Goal: Task Accomplishment & Management: Complete application form

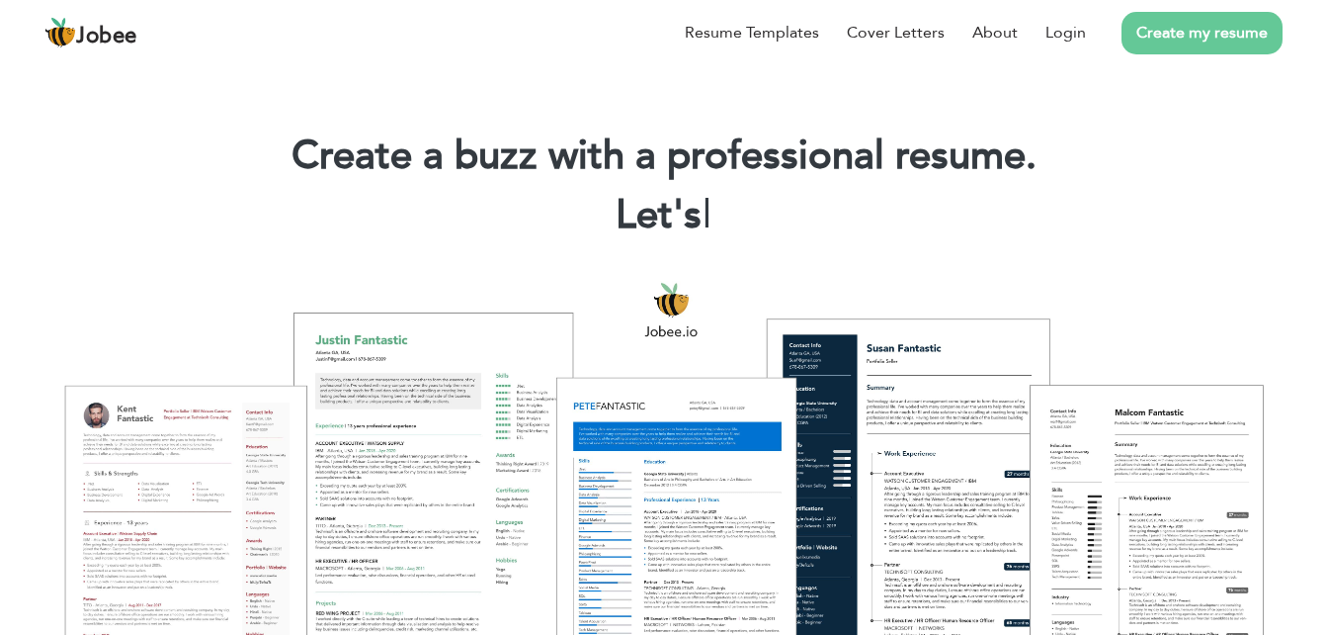
click at [930, 446] on div at bounding box center [664, 486] width 1298 height 459
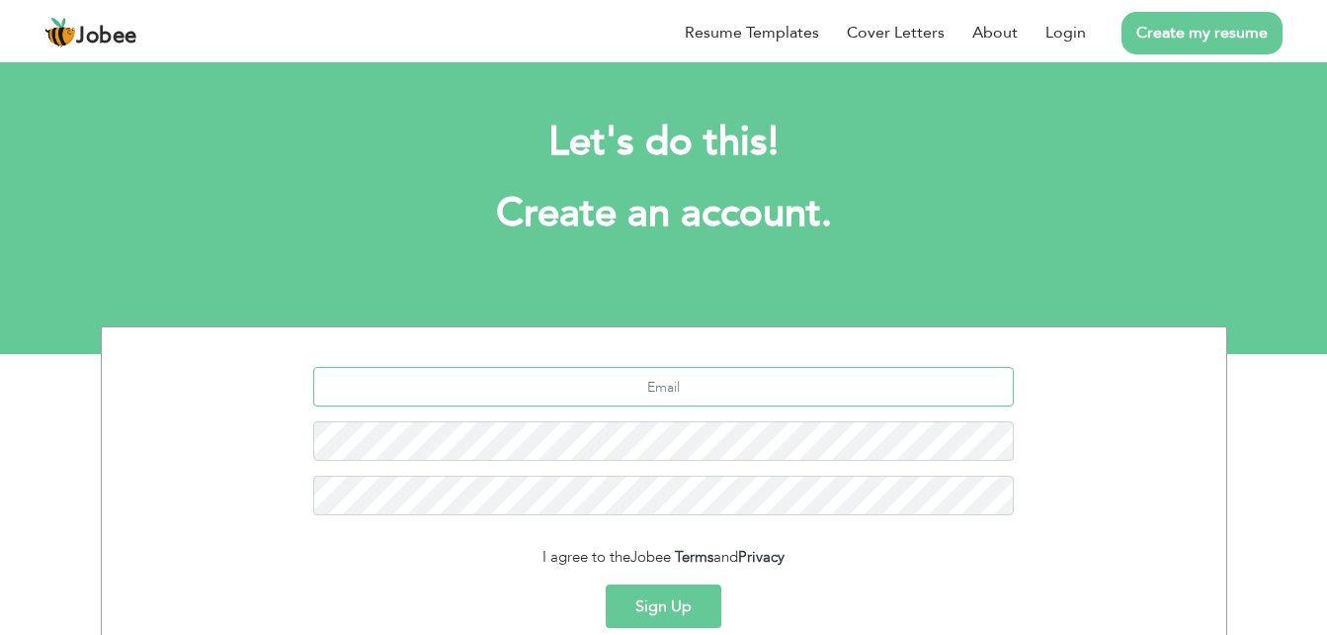
click at [756, 377] on input "text" at bounding box center [663, 387] width 701 height 40
type input "[EMAIL_ADDRESS][DOMAIN_NAME]"
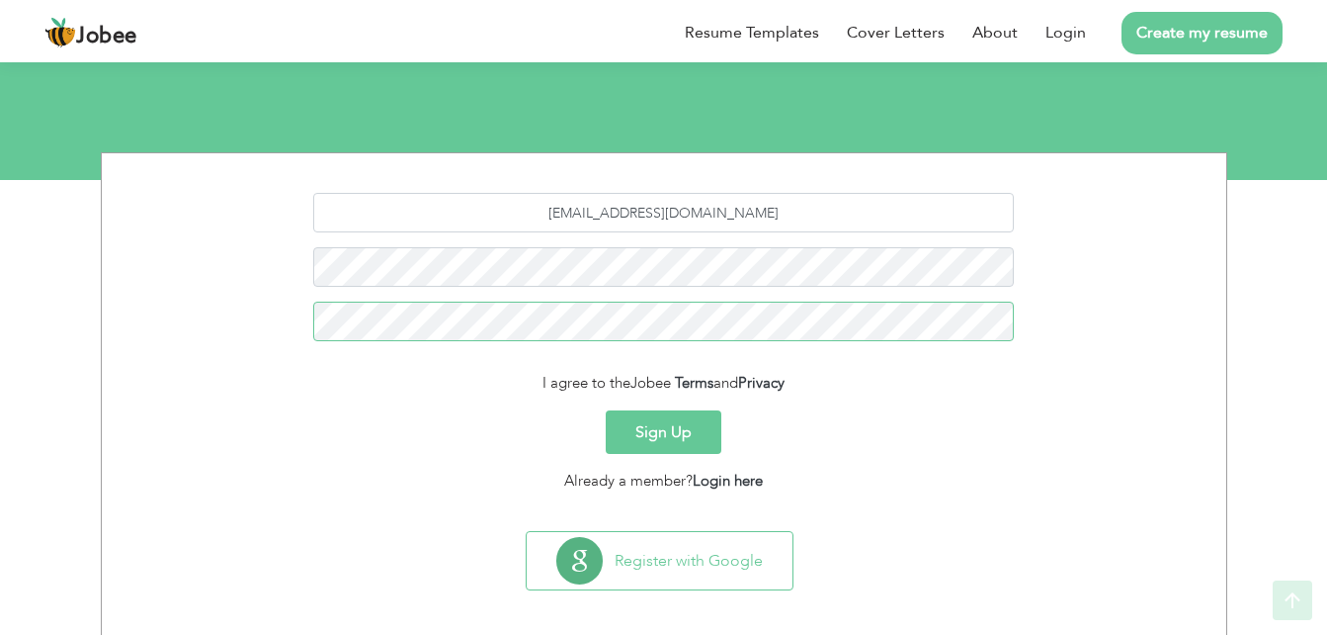
scroll to position [186, 0]
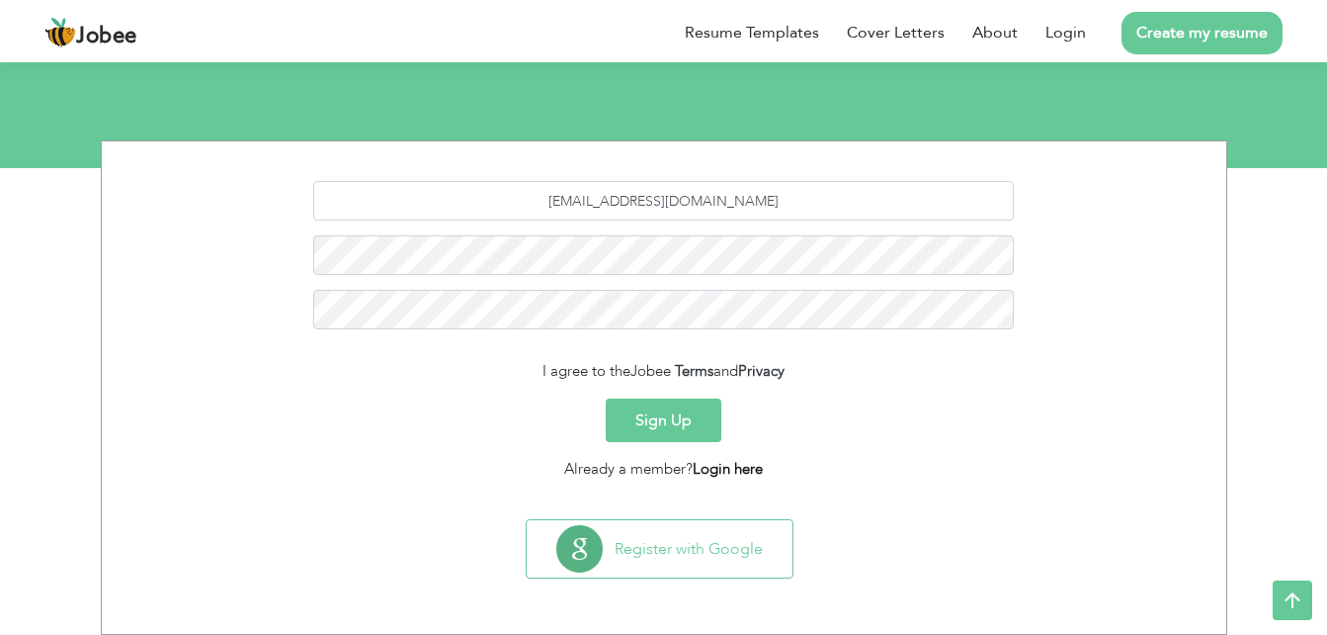
click at [750, 465] on link "Login here" at bounding box center [728, 469] width 70 height 20
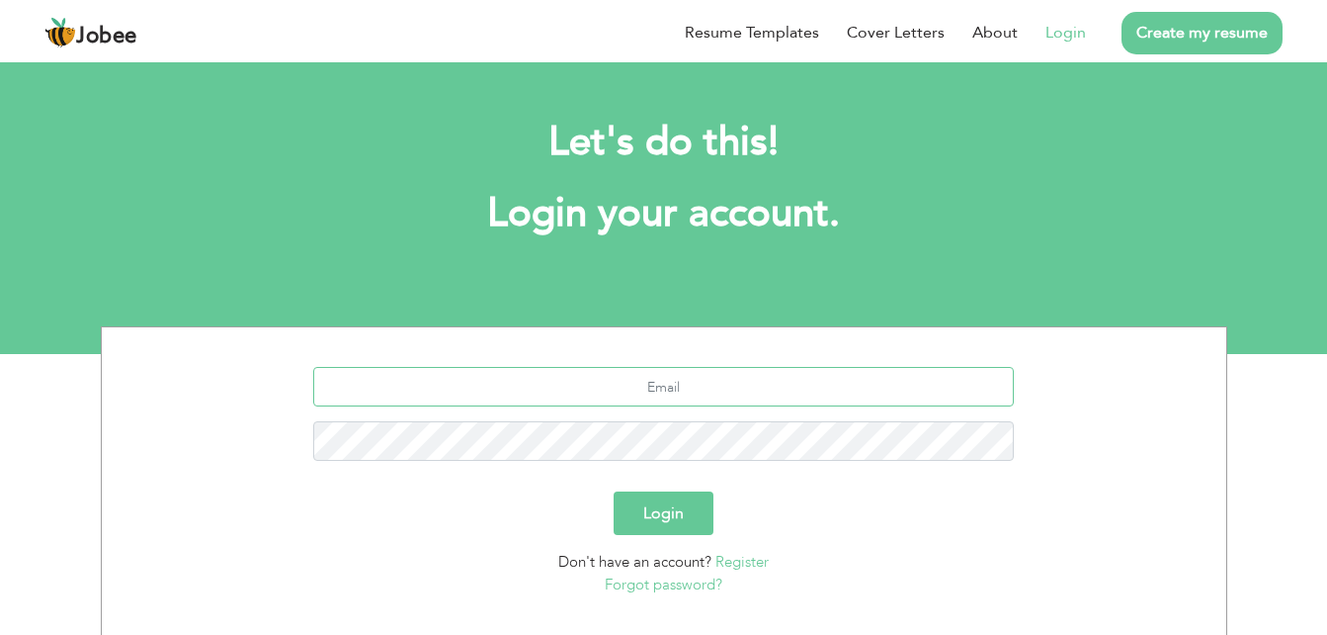
click at [687, 391] on input "text" at bounding box center [663, 387] width 701 height 40
type input "[EMAIL_ADDRESS][DOMAIN_NAME]"
click at [663, 522] on button "Login" at bounding box center [664, 512] width 100 height 43
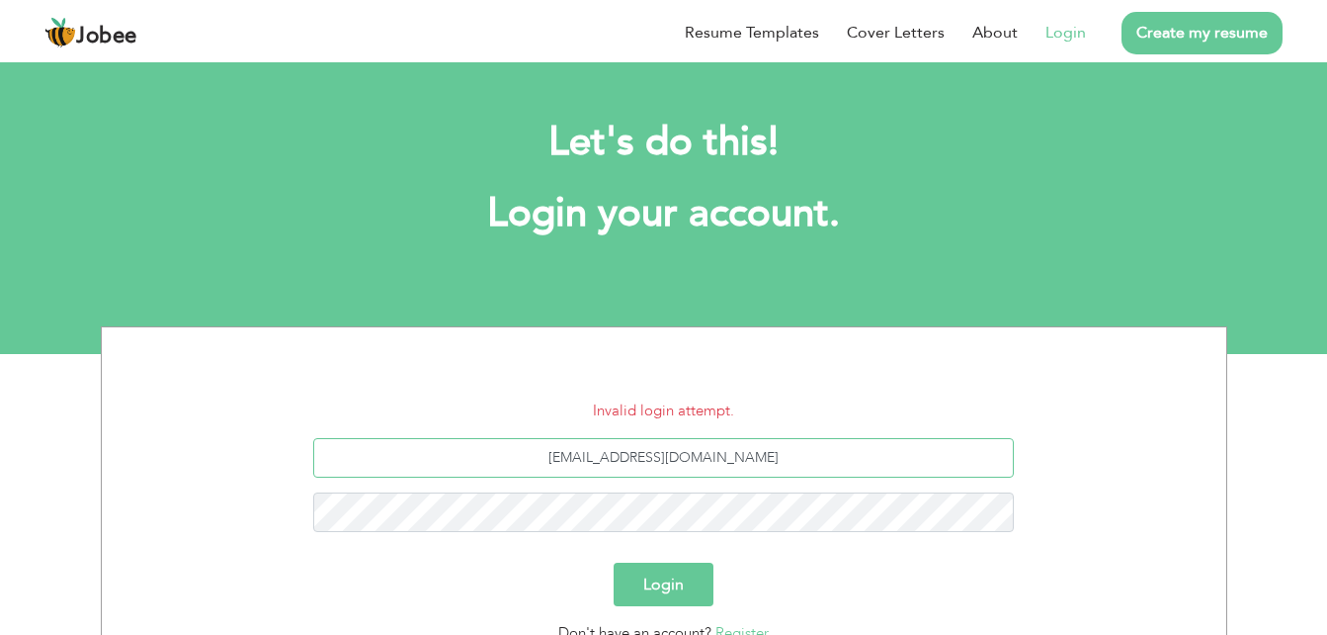
click at [756, 464] on input "[EMAIL_ADDRESS][DOMAIN_NAME]" at bounding box center [663, 458] width 701 height 40
click at [757, 464] on input "nadirmalick1993@gmail.com" at bounding box center [663, 458] width 701 height 40
type input "nadirmalikeconomist@gmail.com"
click at [677, 573] on button "Login" at bounding box center [664, 583] width 100 height 43
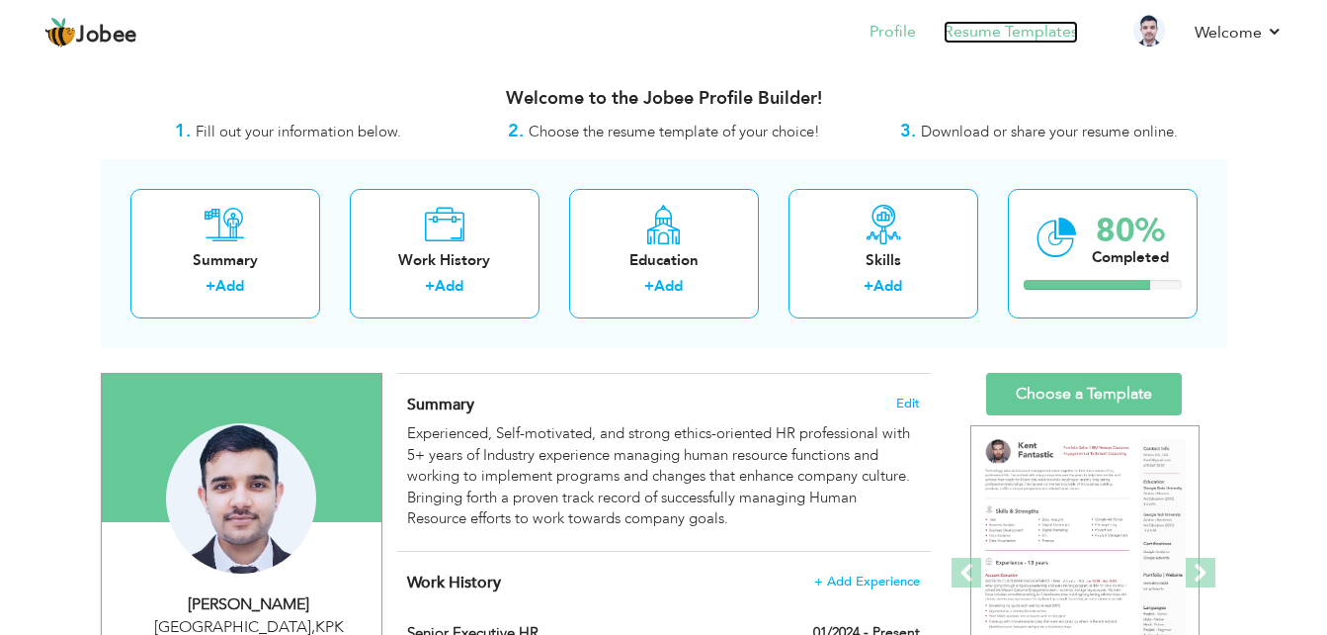
click at [977, 37] on link "Resume Templates" at bounding box center [1011, 32] width 134 height 23
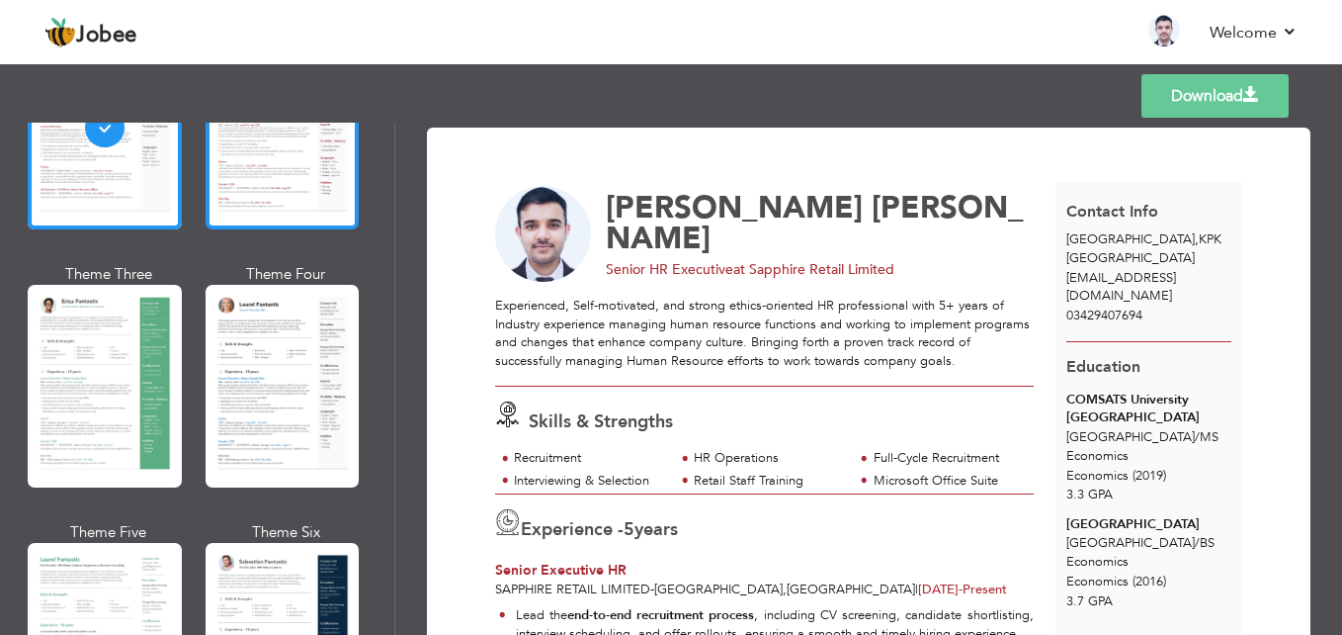
scroll to position [297, 0]
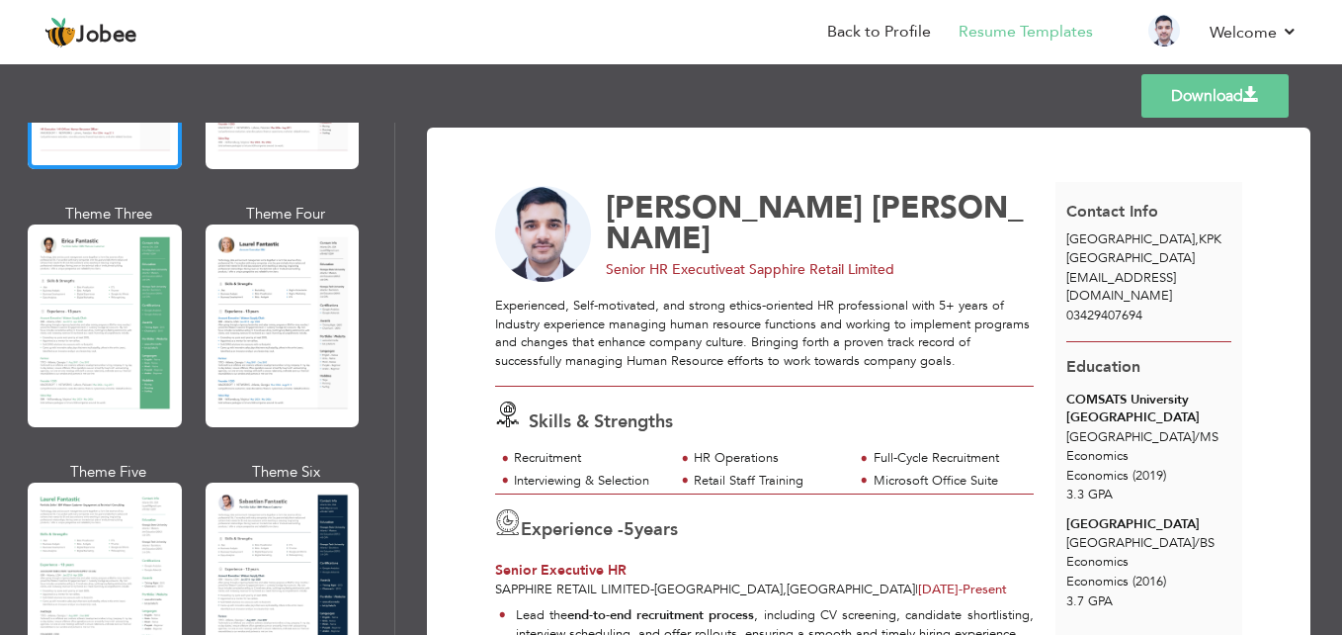
click at [261, 346] on div at bounding box center [283, 325] width 154 height 203
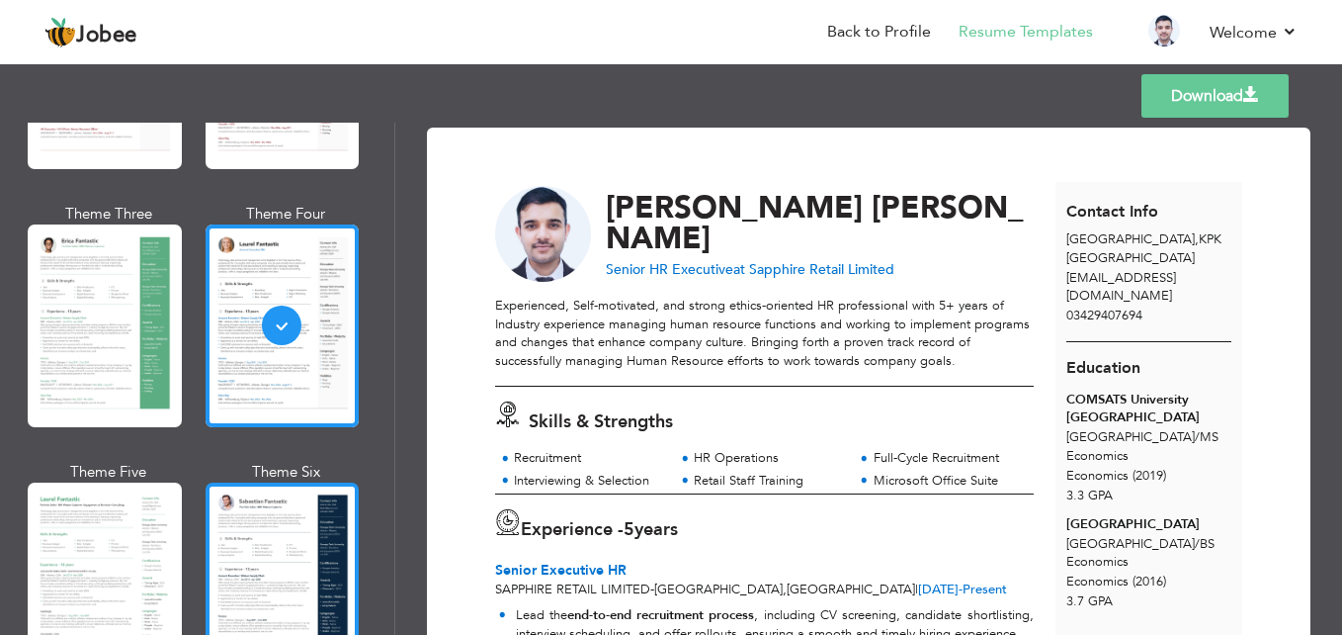
click at [314, 536] on div at bounding box center [283, 583] width 154 height 203
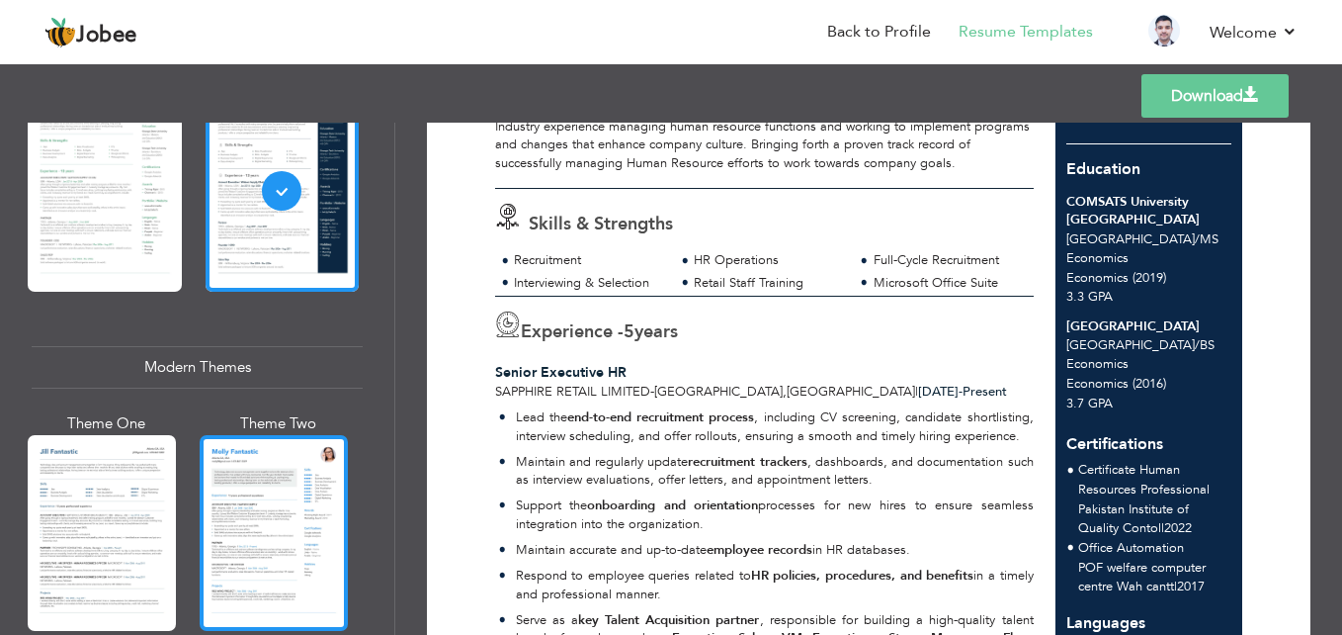
scroll to position [692, 0]
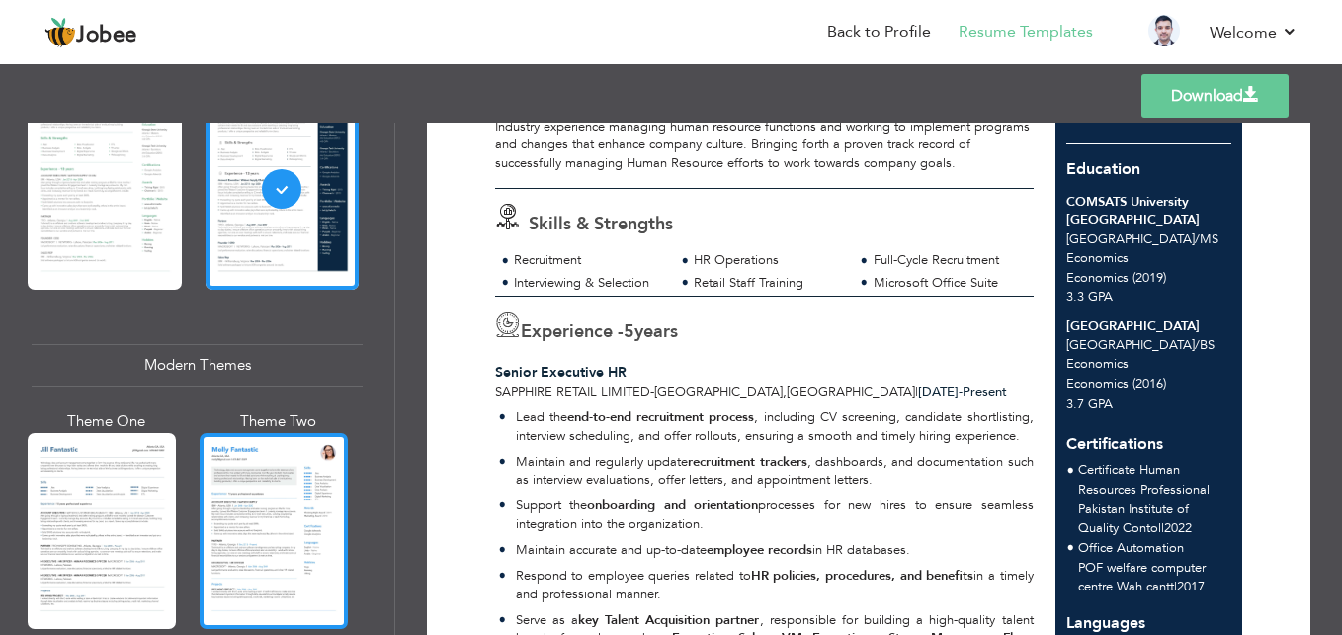
click at [258, 467] on div at bounding box center [274, 531] width 148 height 196
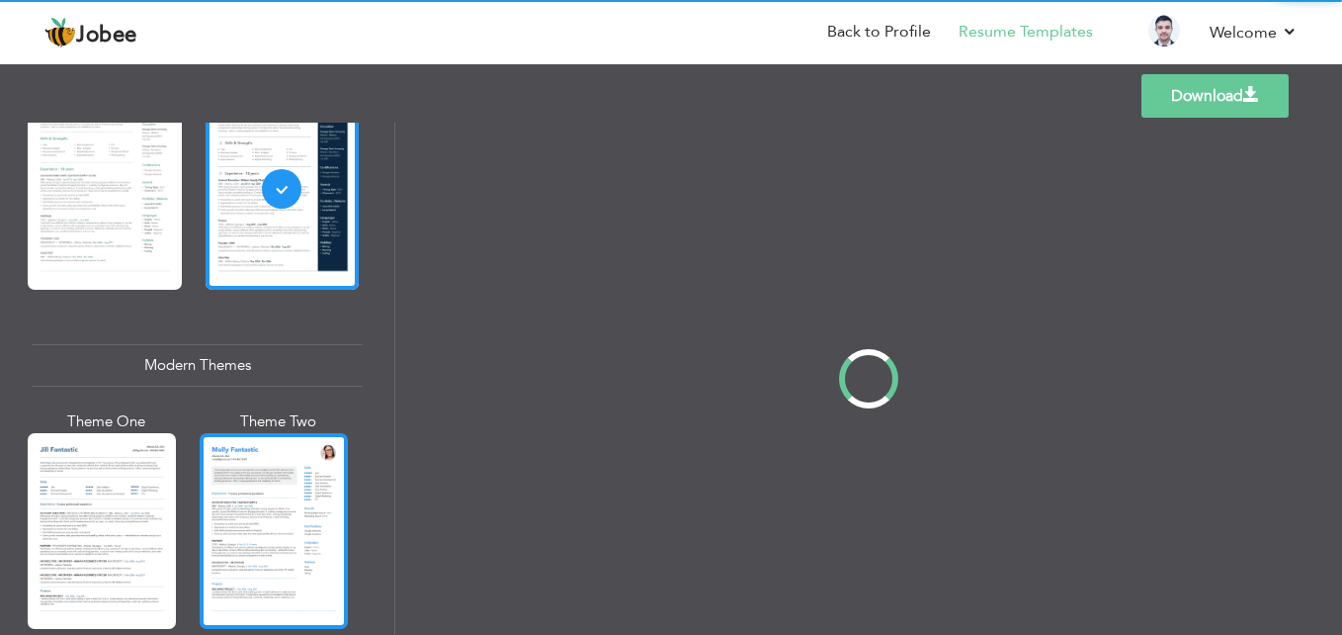
scroll to position [0, 0]
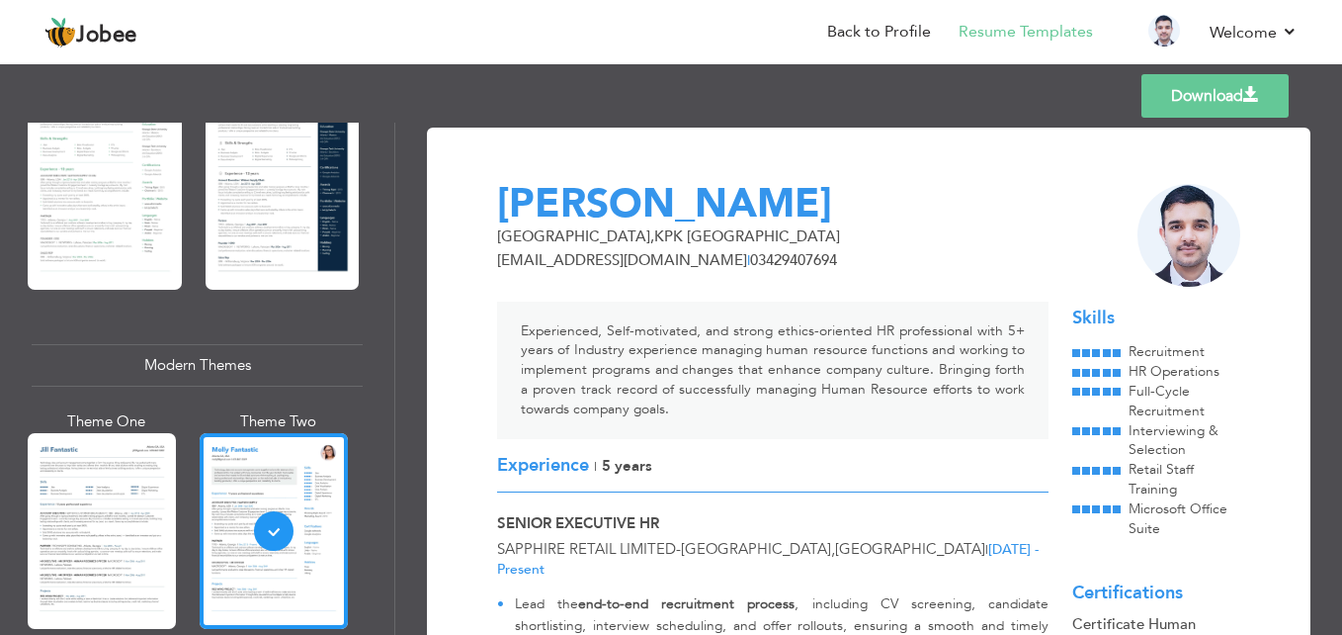
click at [155, 525] on div at bounding box center [102, 531] width 148 height 196
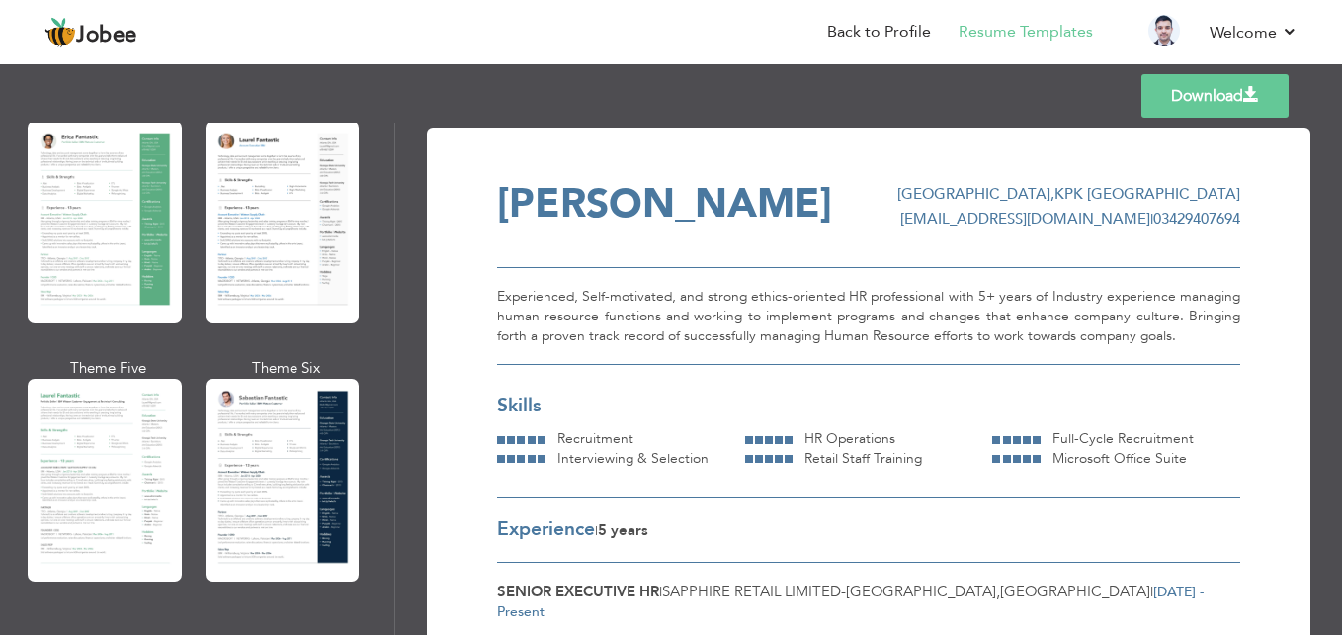
scroll to position [395, 0]
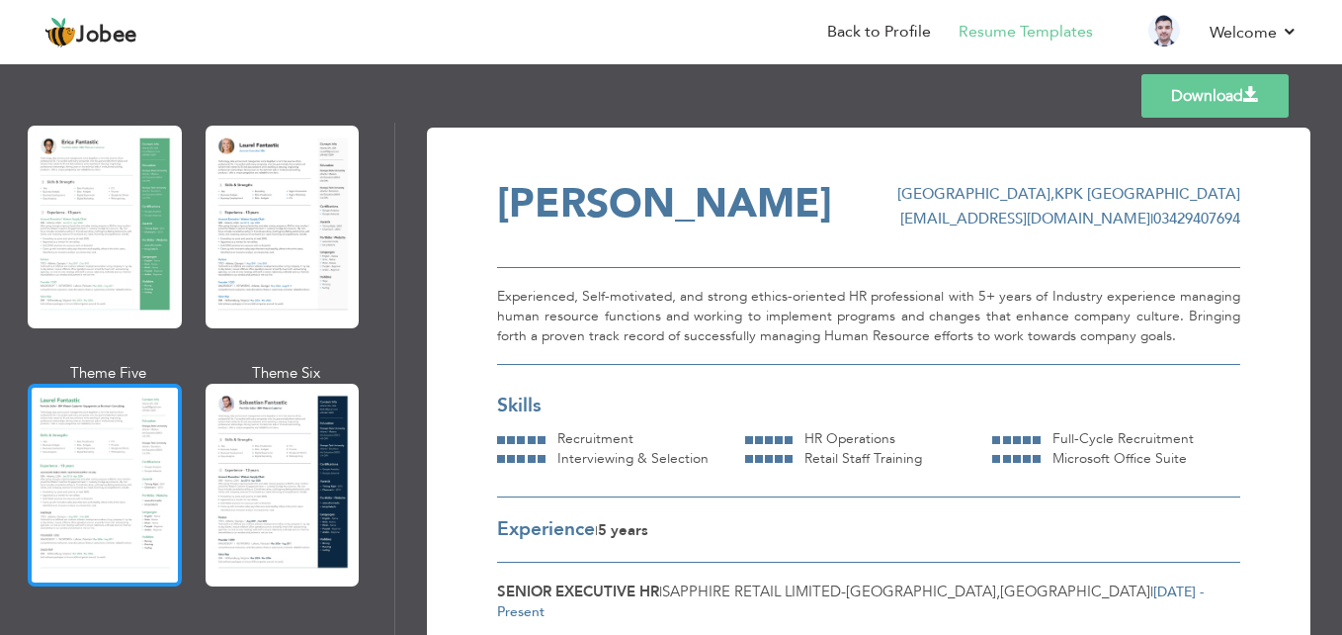
click at [98, 418] on div at bounding box center [105, 484] width 154 height 203
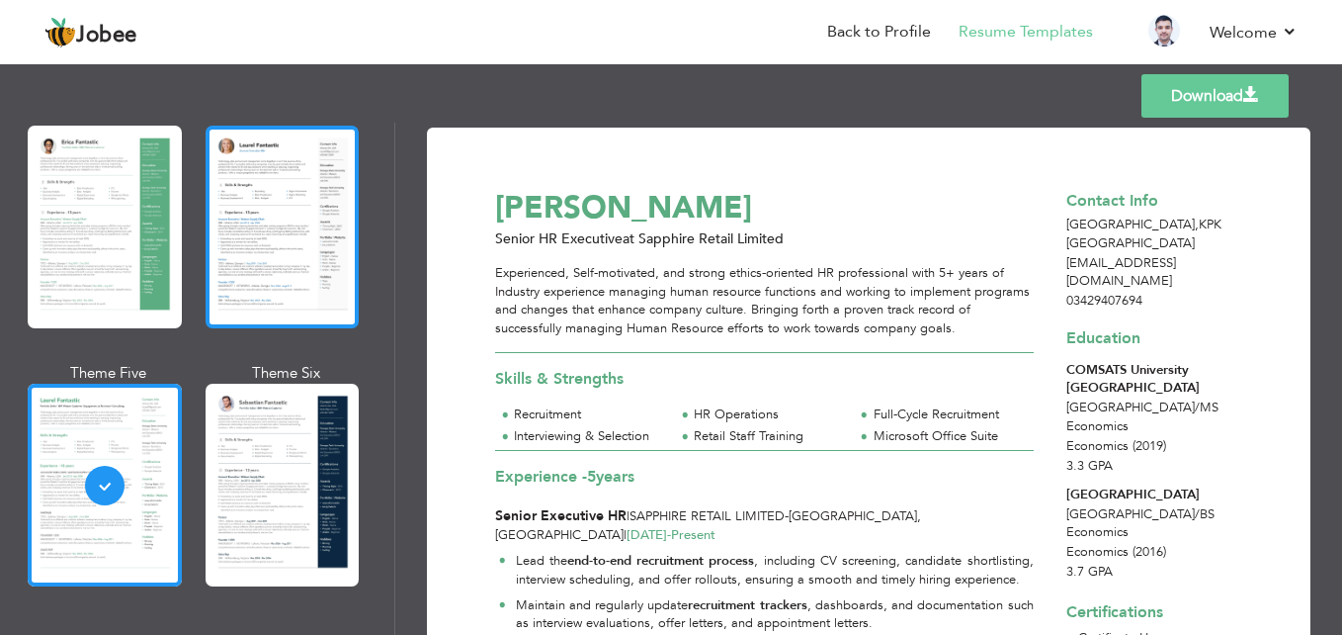
click at [239, 224] on div at bounding box center [283, 227] width 154 height 203
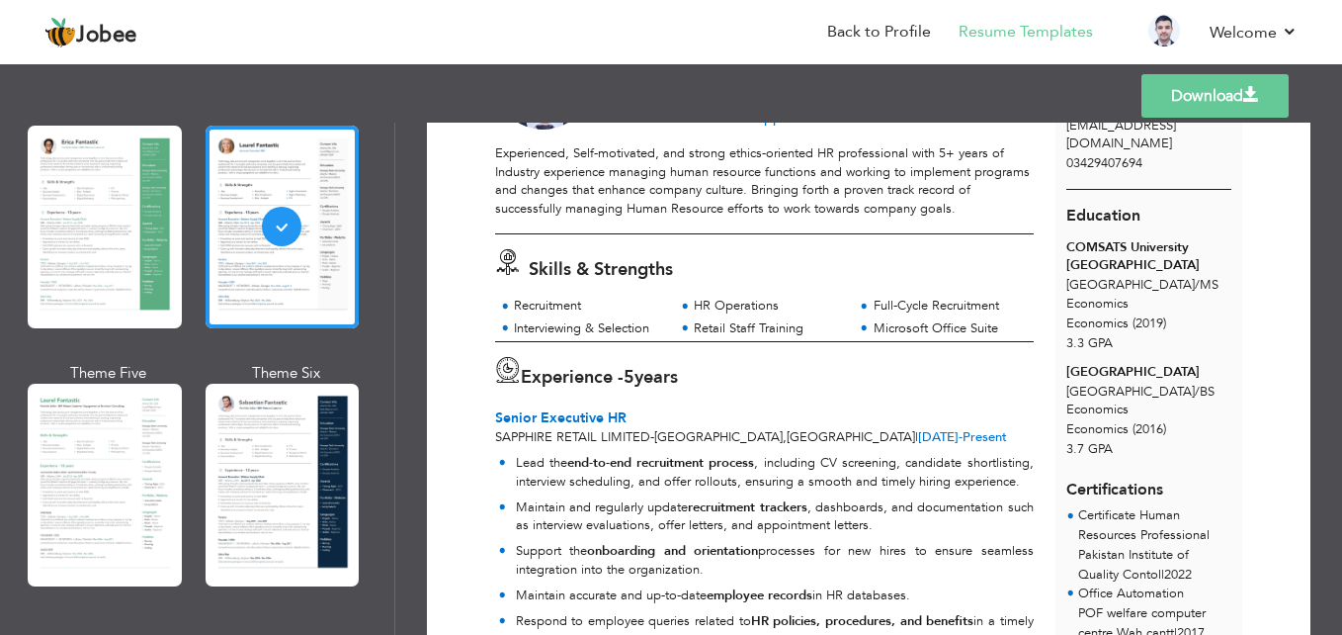
scroll to position [0, 0]
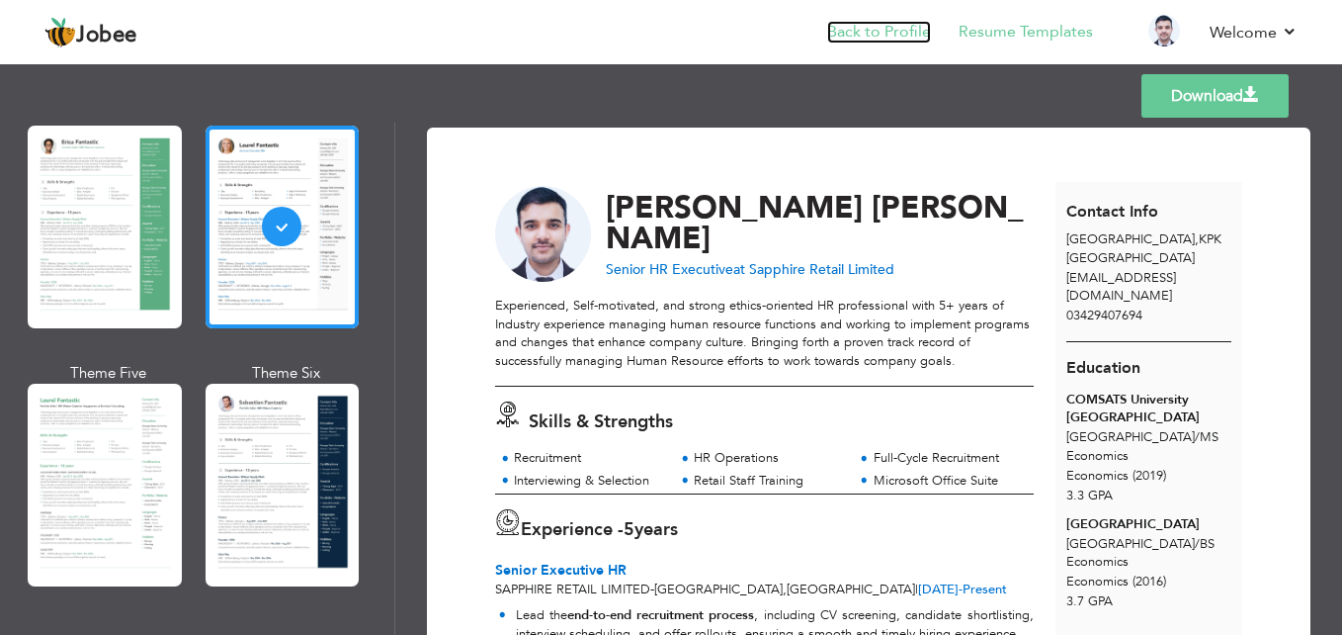
click at [883, 24] on link "Back to Profile" at bounding box center [879, 32] width 104 height 23
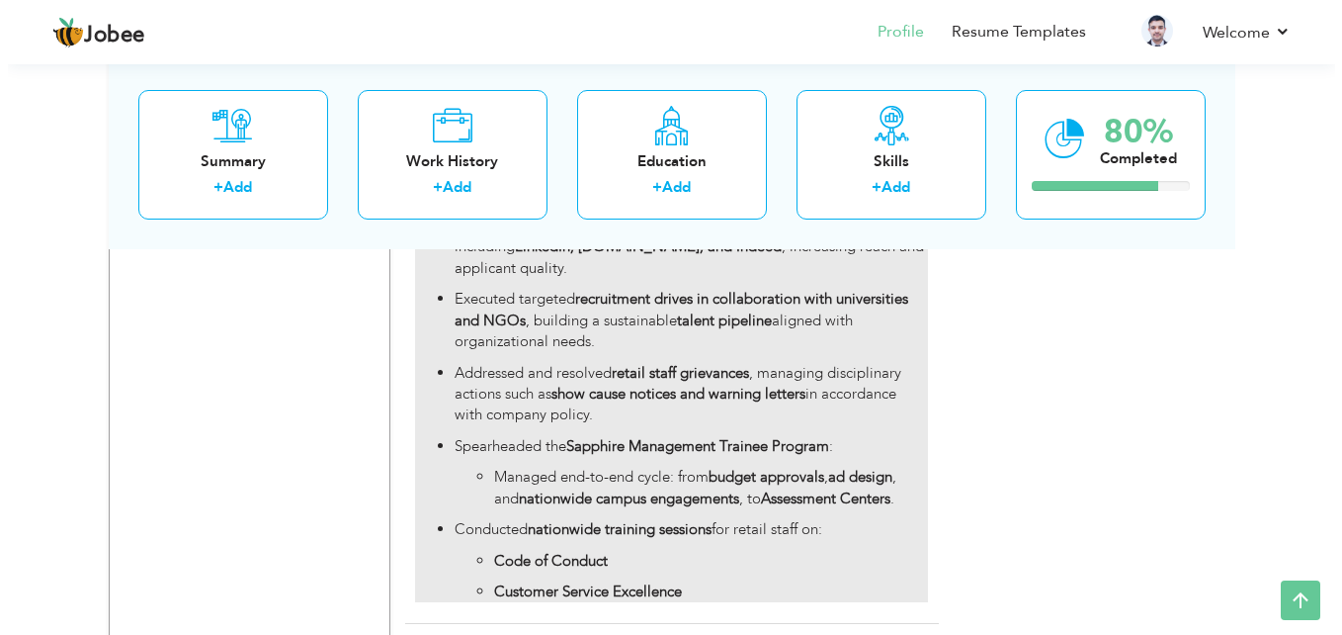
scroll to position [1666, 0]
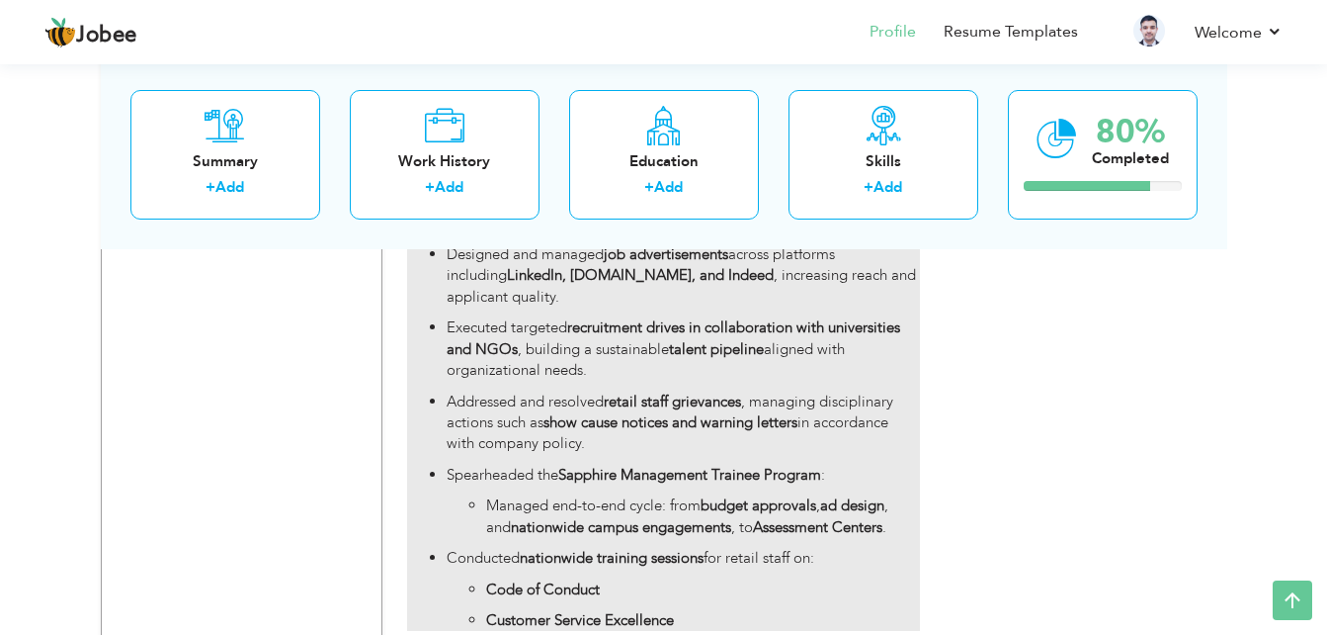
click at [538, 465] on p "Spearheaded the Sapphire Management Trainee Program :" at bounding box center [683, 475] width 472 height 21
type input "Senior Officer HR"
type input "Sapphire Retail Limited"
type input "03/2020"
type input "02/2023"
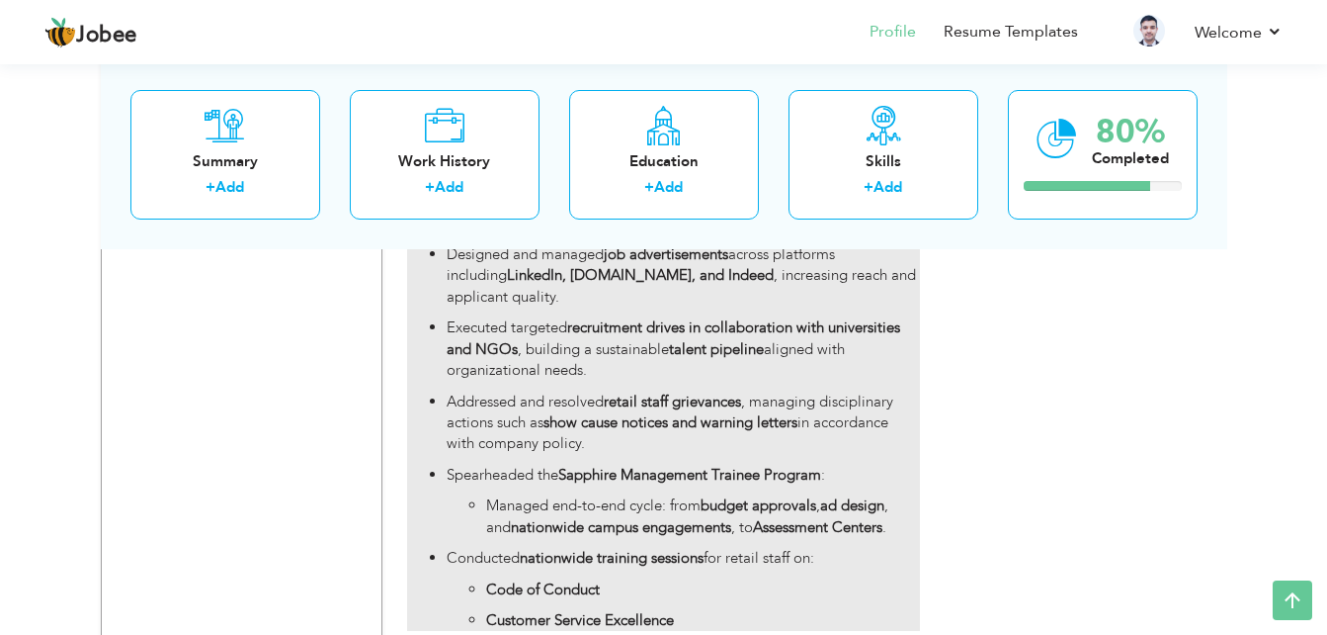
type input "[GEOGRAPHIC_DATA]"
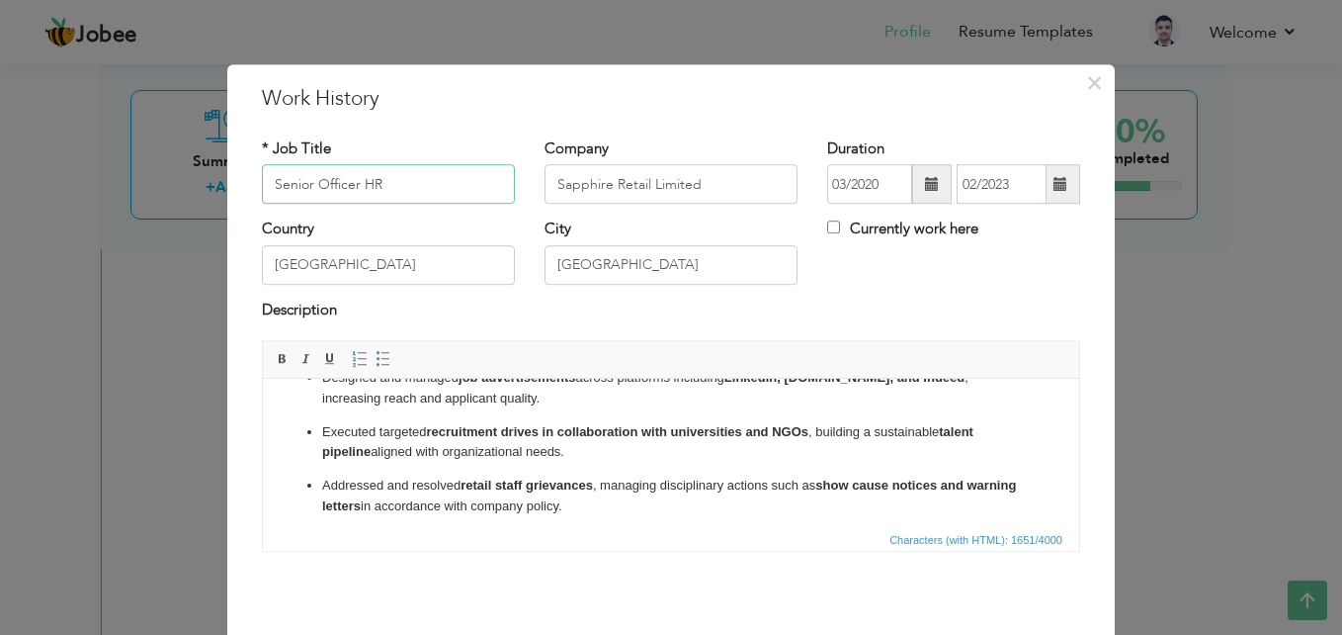
scroll to position [271, 0]
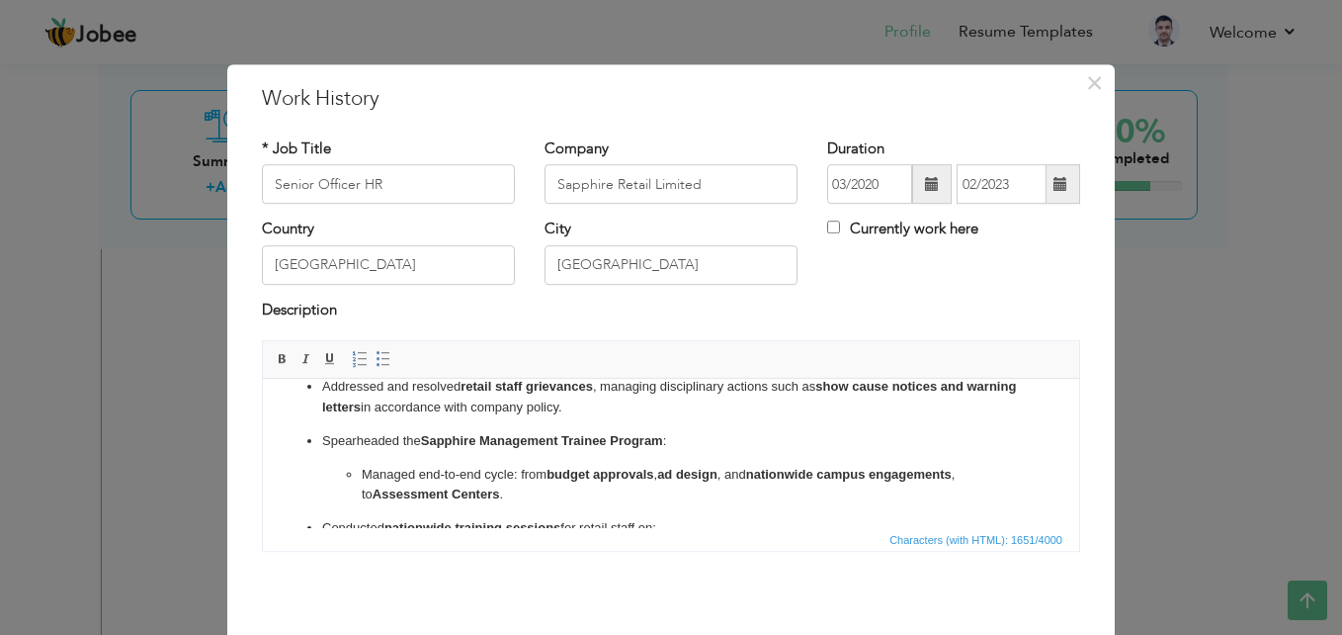
click at [398, 440] on p "Spearheaded the Sapphire Management Trainee Program :" at bounding box center [671, 441] width 698 height 21
click at [722, 424] on ul "Led full-cycle recruitment for retail staff across multiple locations, ensuring…" at bounding box center [671, 366] width 777 height 478
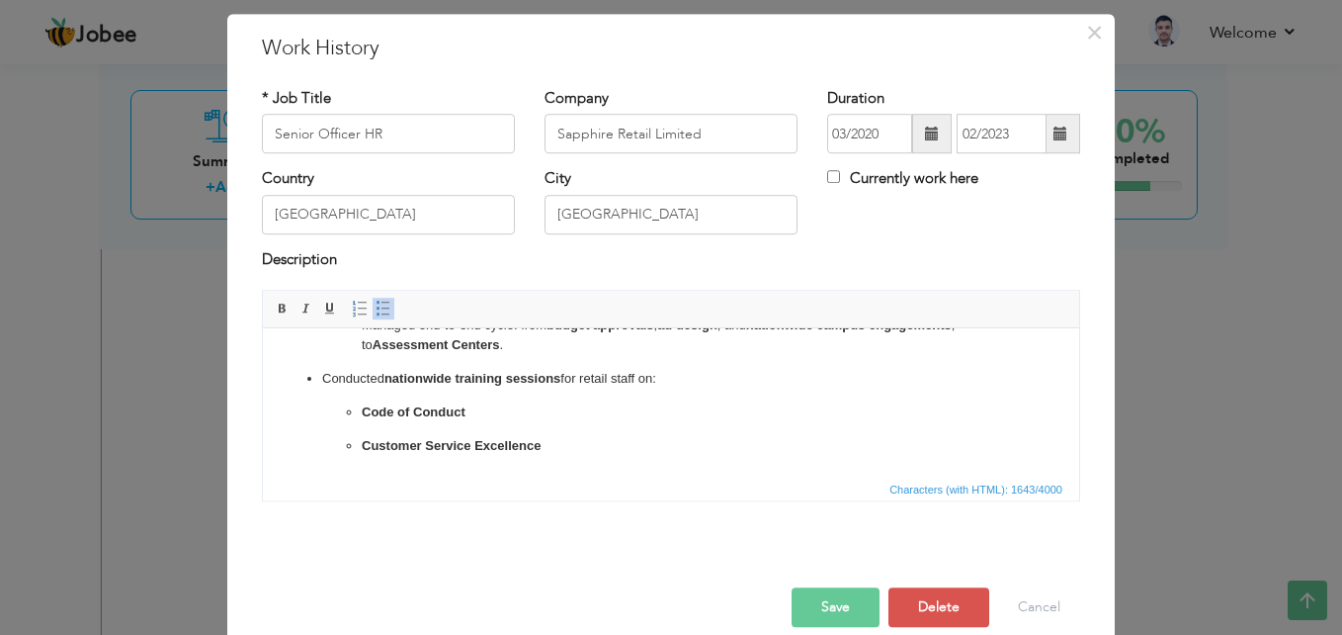
scroll to position [77, 0]
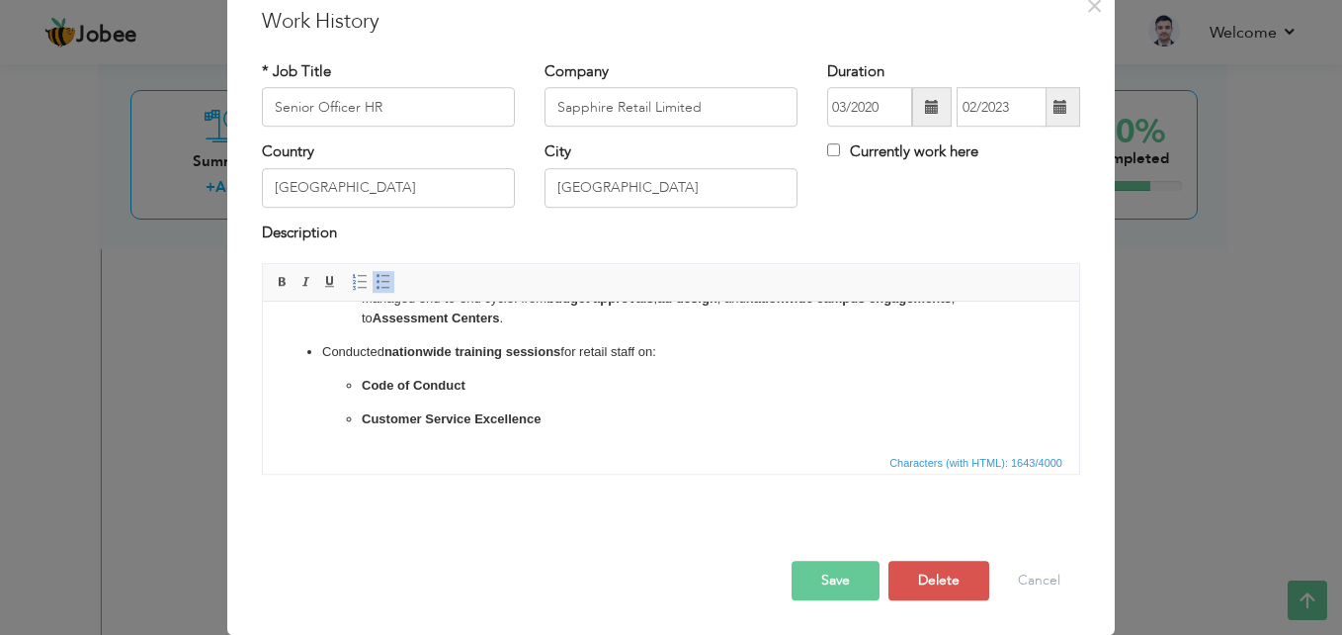
click at [819, 578] on button "Save" at bounding box center [836, 580] width 88 height 40
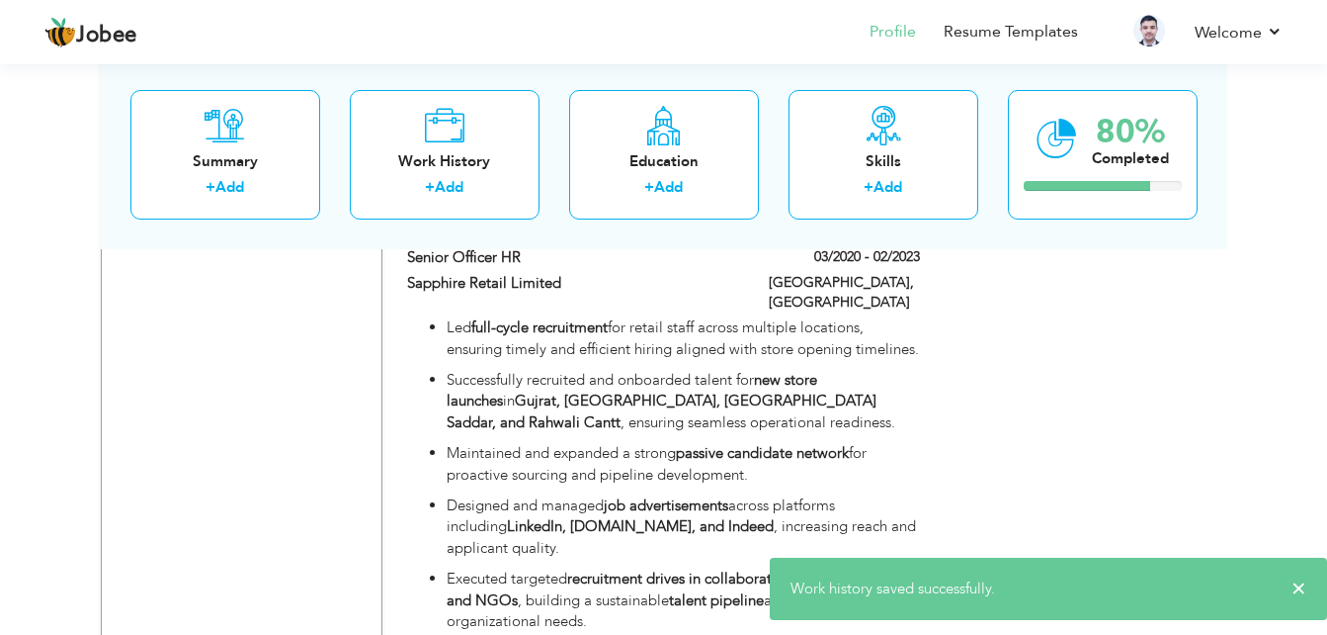
scroll to position [1370, 0]
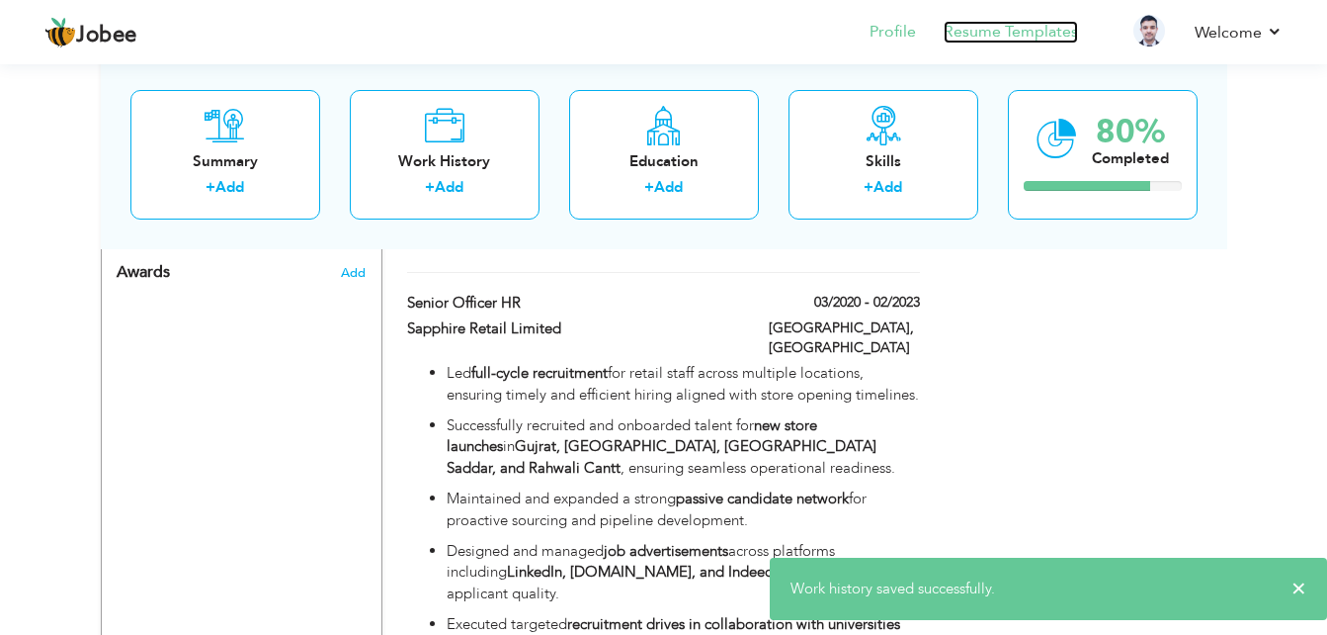
click at [1025, 36] on link "Resume Templates" at bounding box center [1011, 32] width 134 height 23
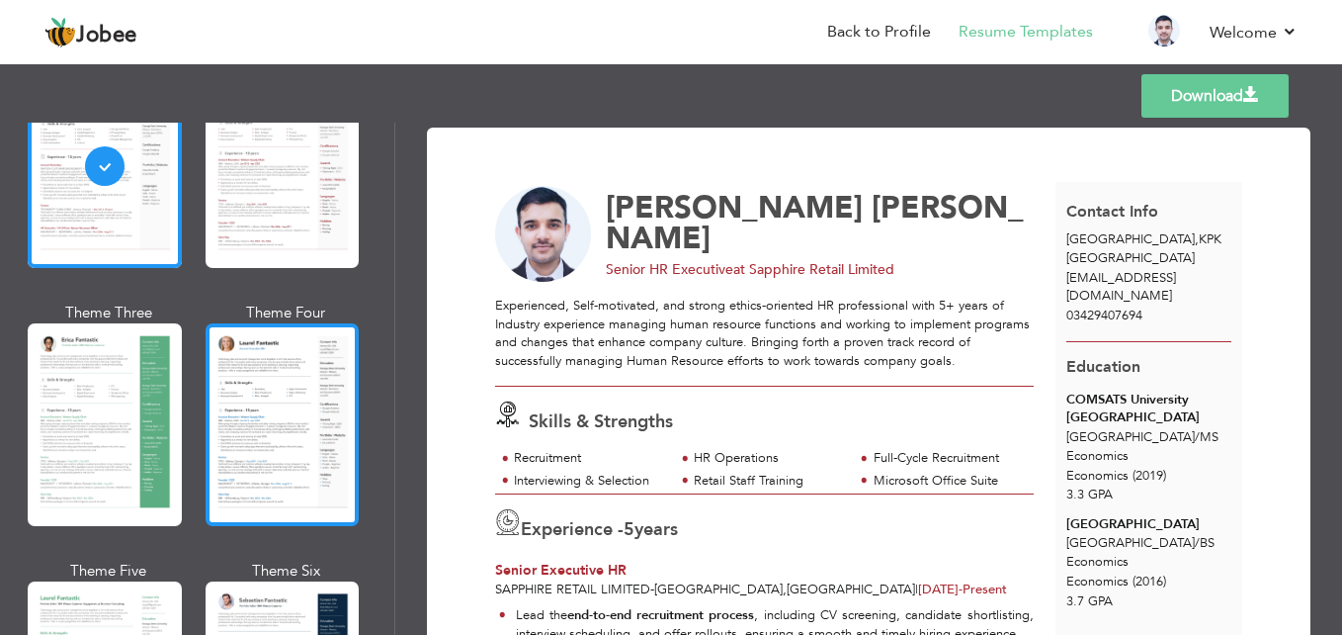
scroll to position [297, 0]
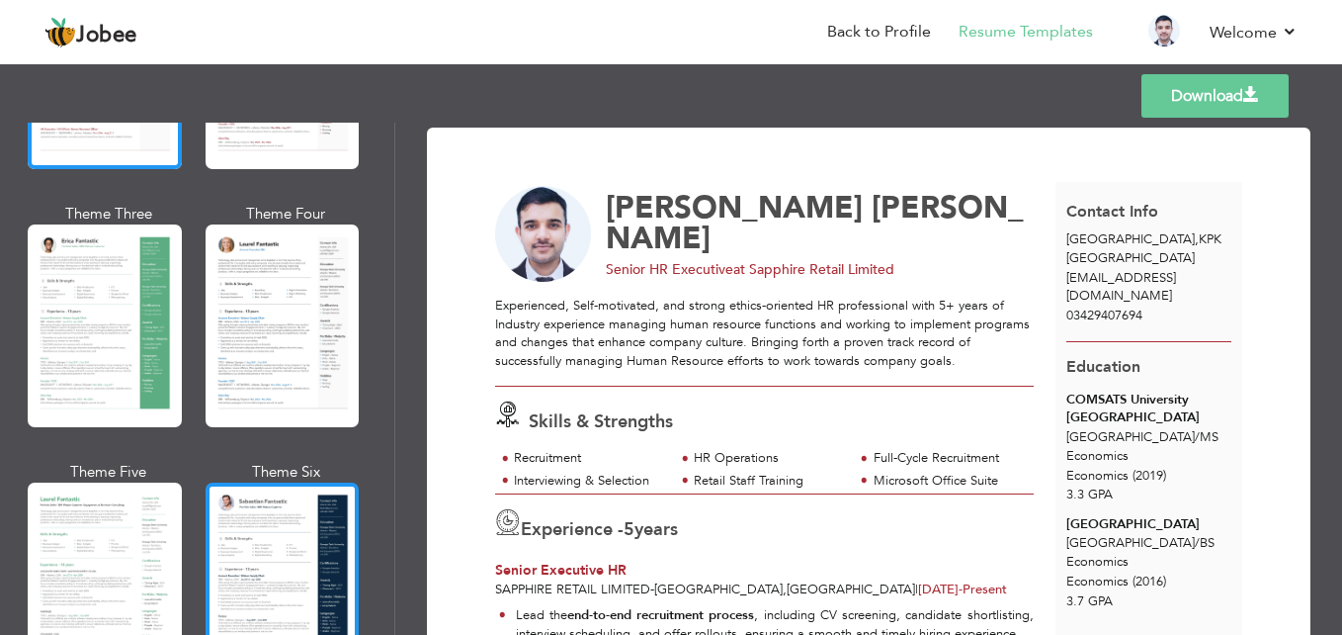
click at [247, 484] on div at bounding box center [283, 583] width 154 height 203
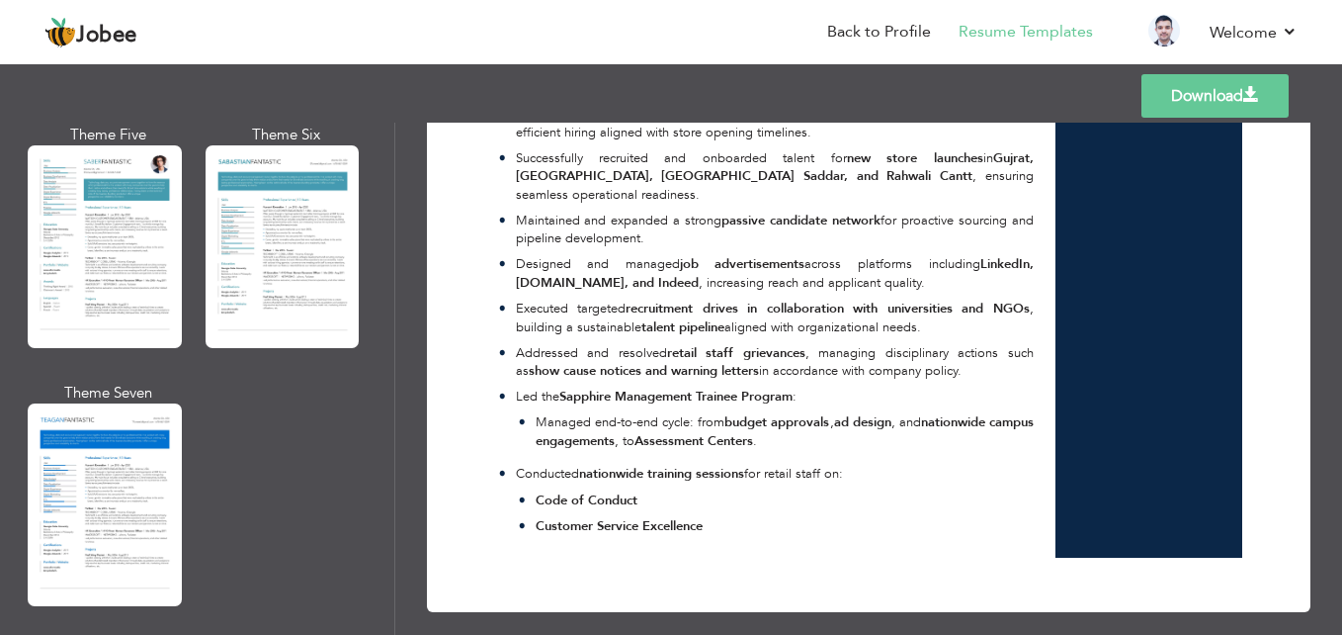
scroll to position [2965, 0]
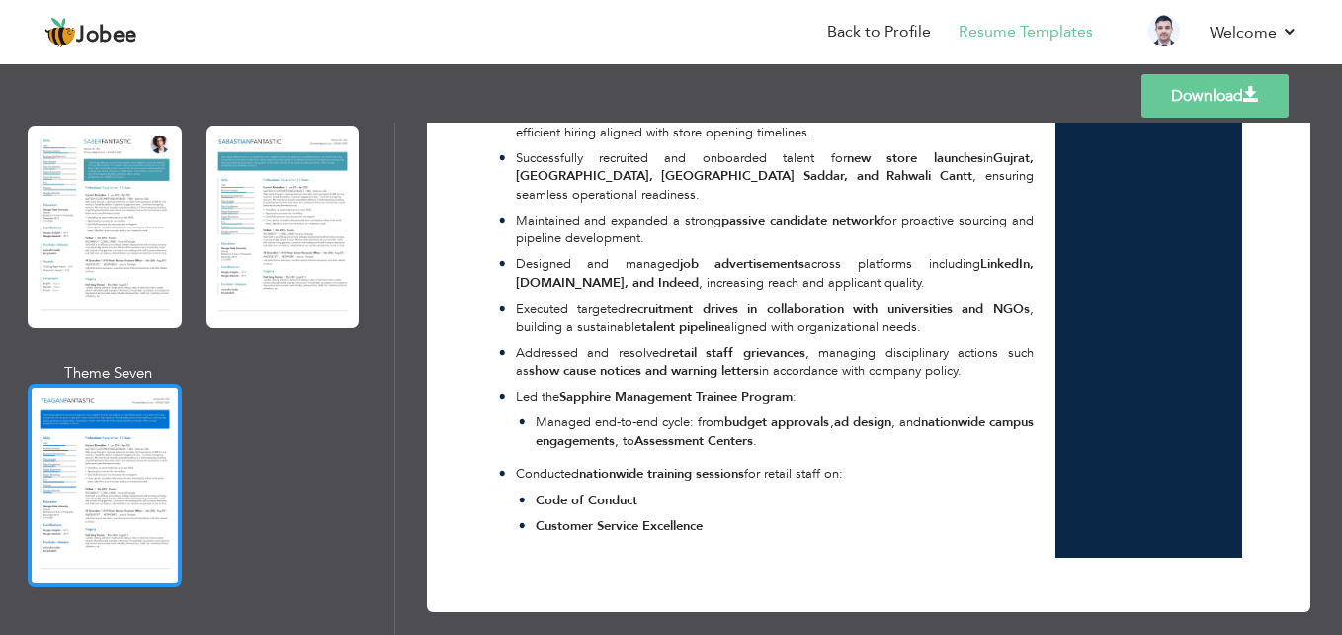
click at [111, 407] on div at bounding box center [105, 484] width 154 height 203
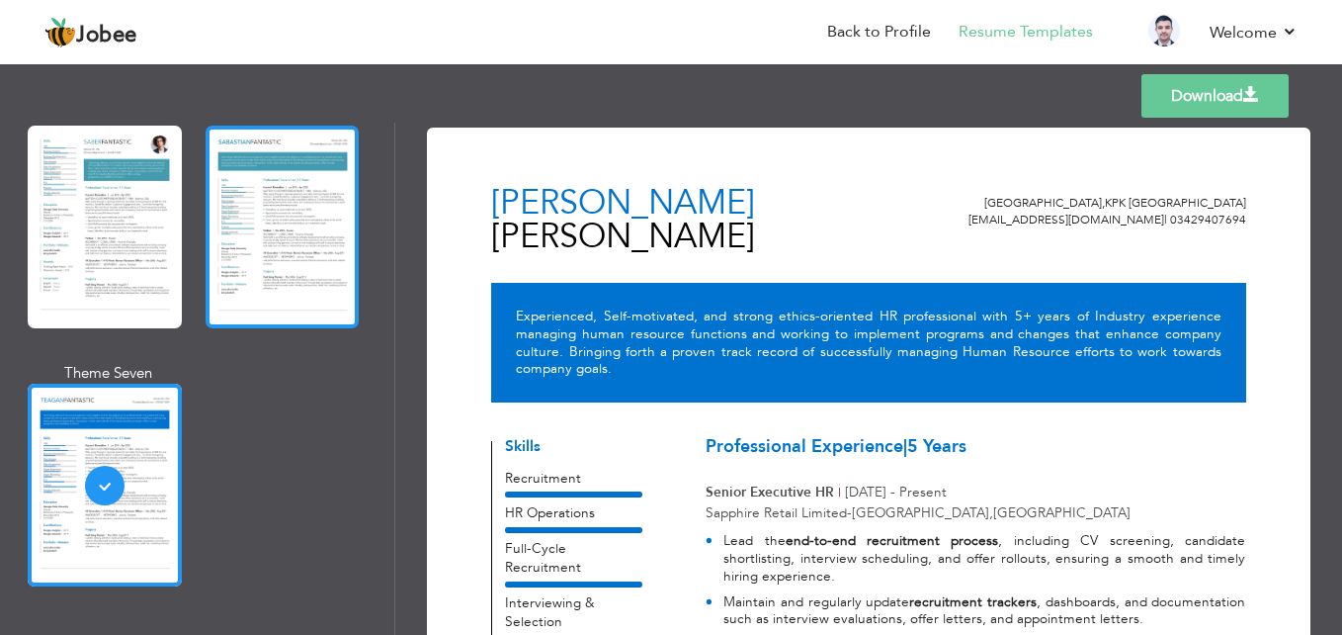
scroll to position [2866, 0]
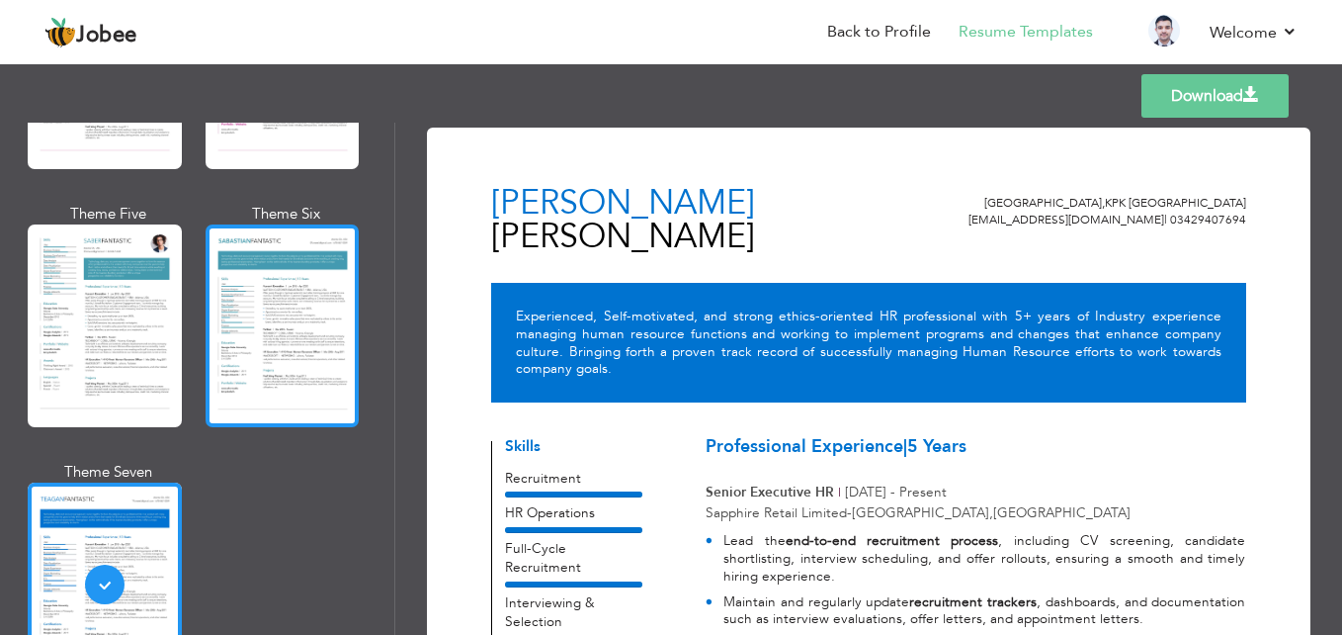
click at [234, 279] on div at bounding box center [283, 325] width 154 height 203
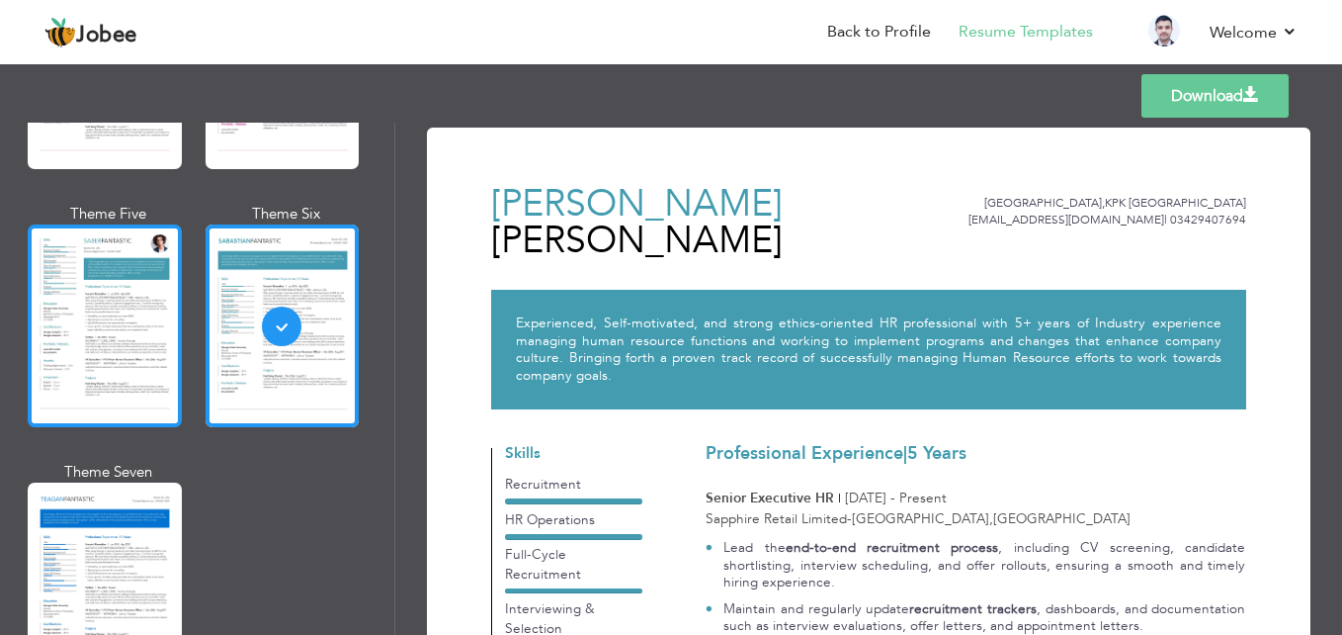
click at [95, 296] on div at bounding box center [105, 325] width 154 height 203
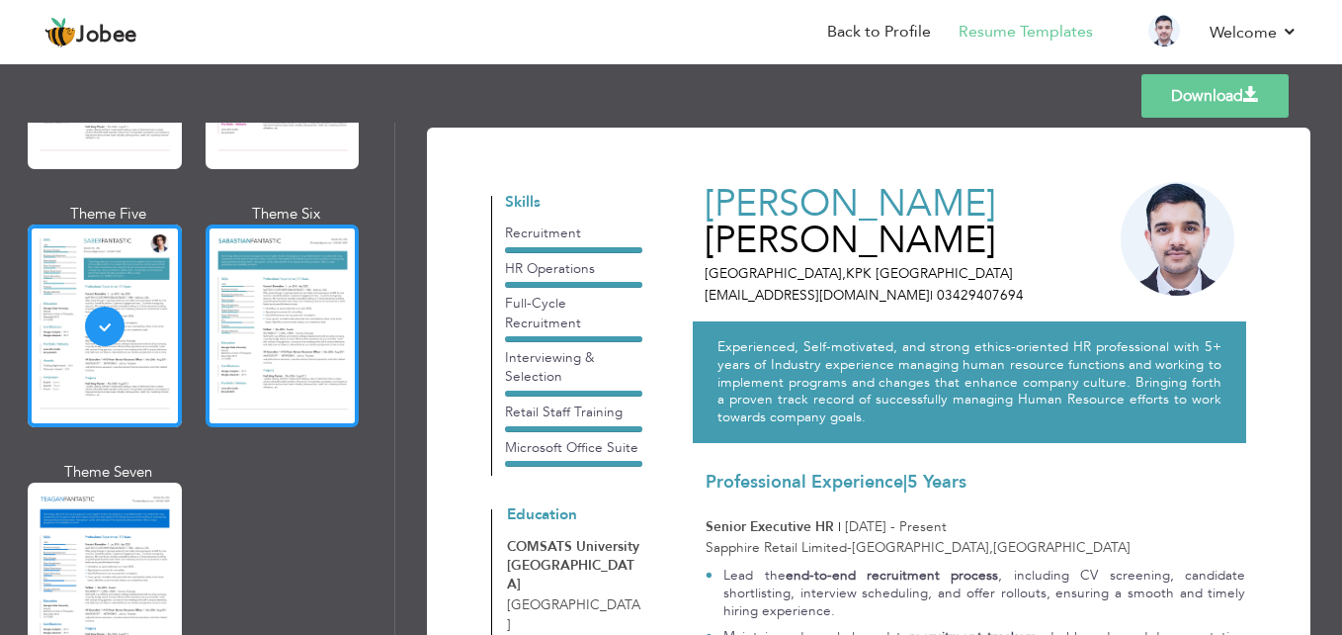
click at [330, 319] on div at bounding box center [283, 325] width 154 height 203
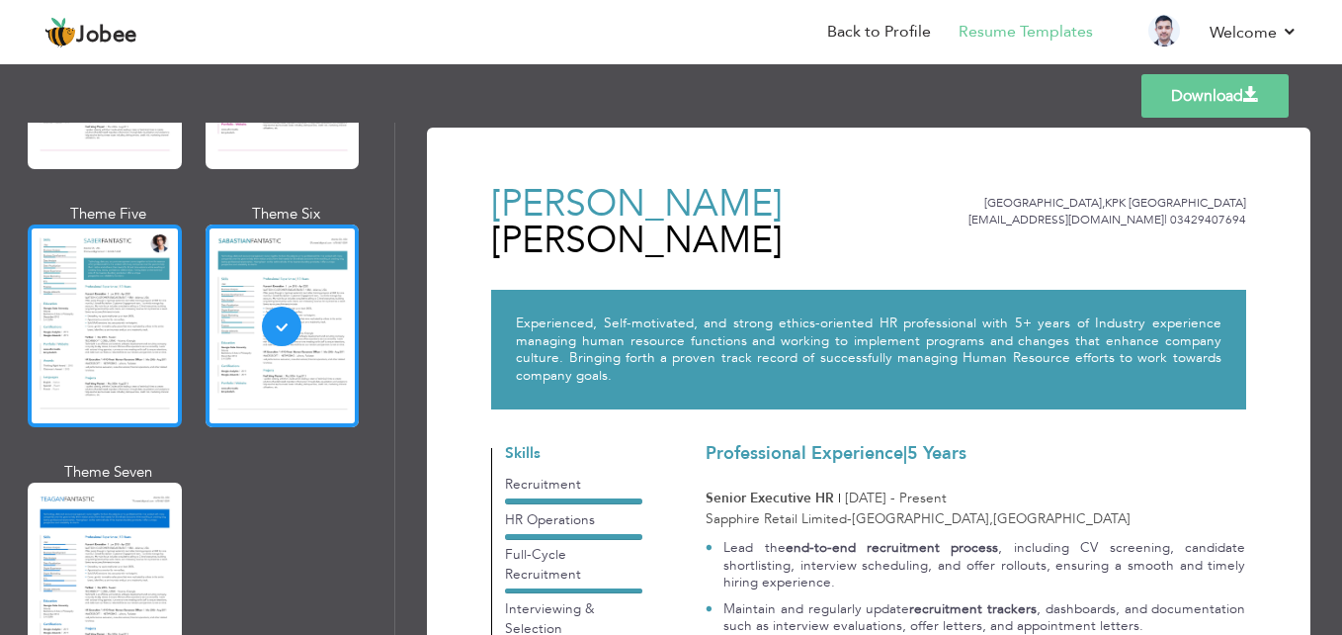
click at [134, 336] on div at bounding box center [105, 325] width 154 height 203
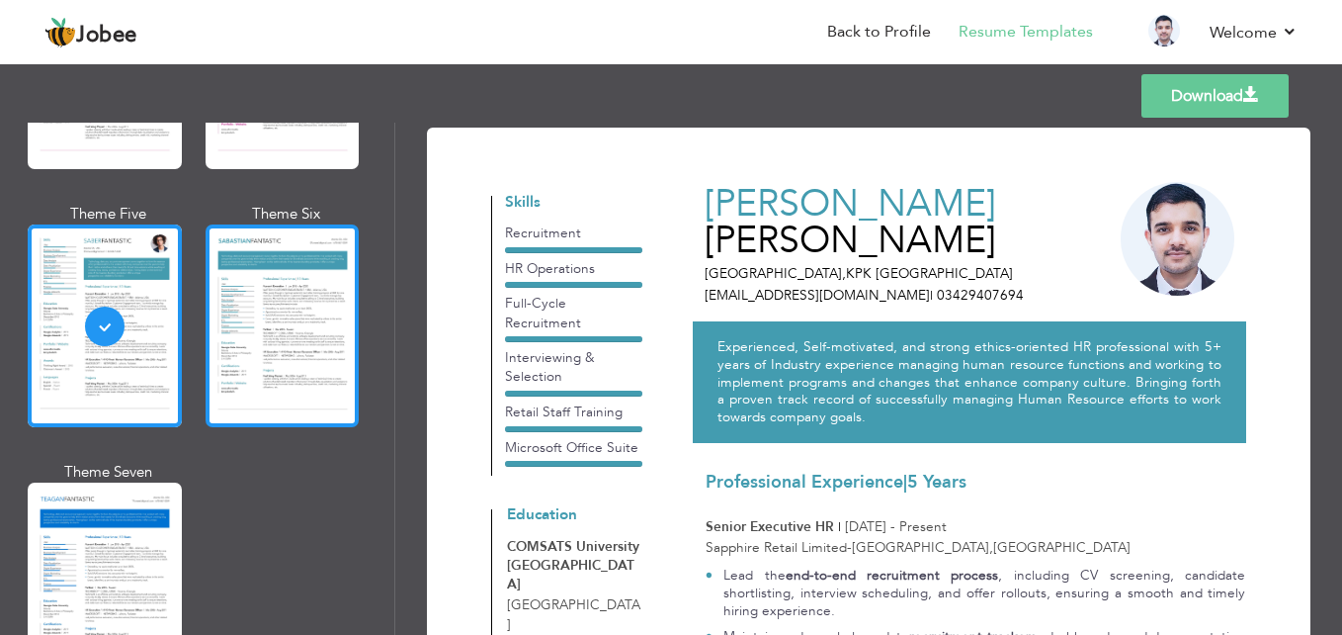
click at [326, 316] on div at bounding box center [283, 325] width 154 height 203
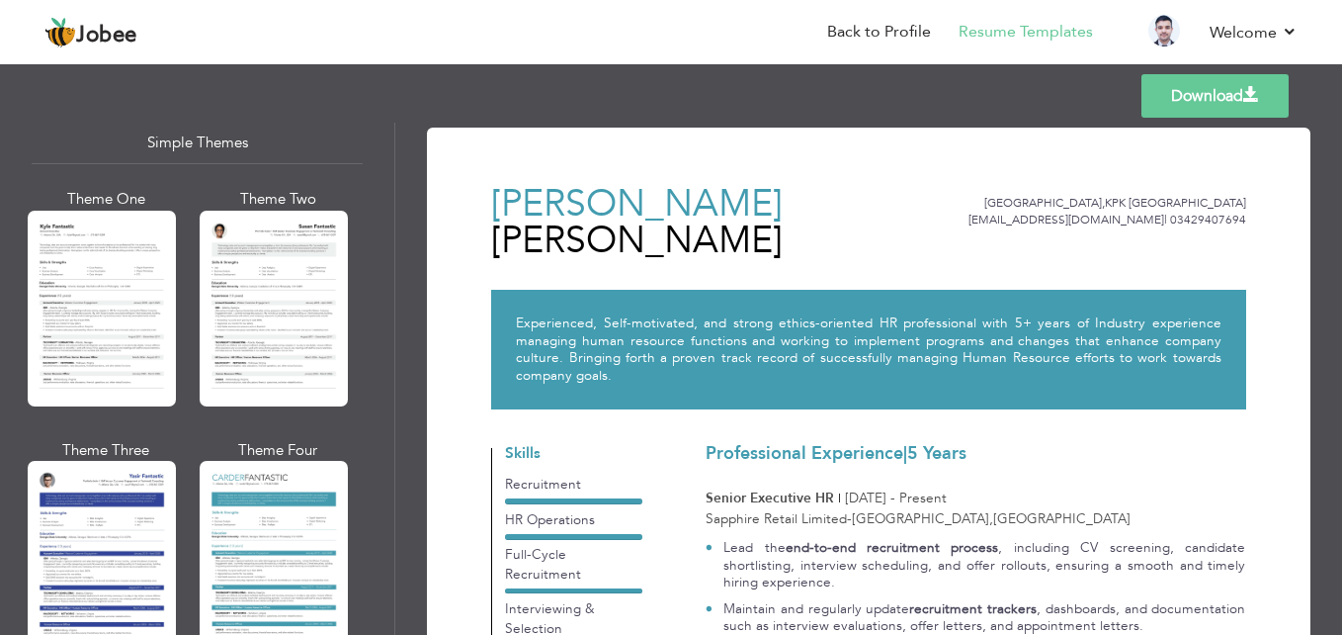
scroll to position [3518, 0]
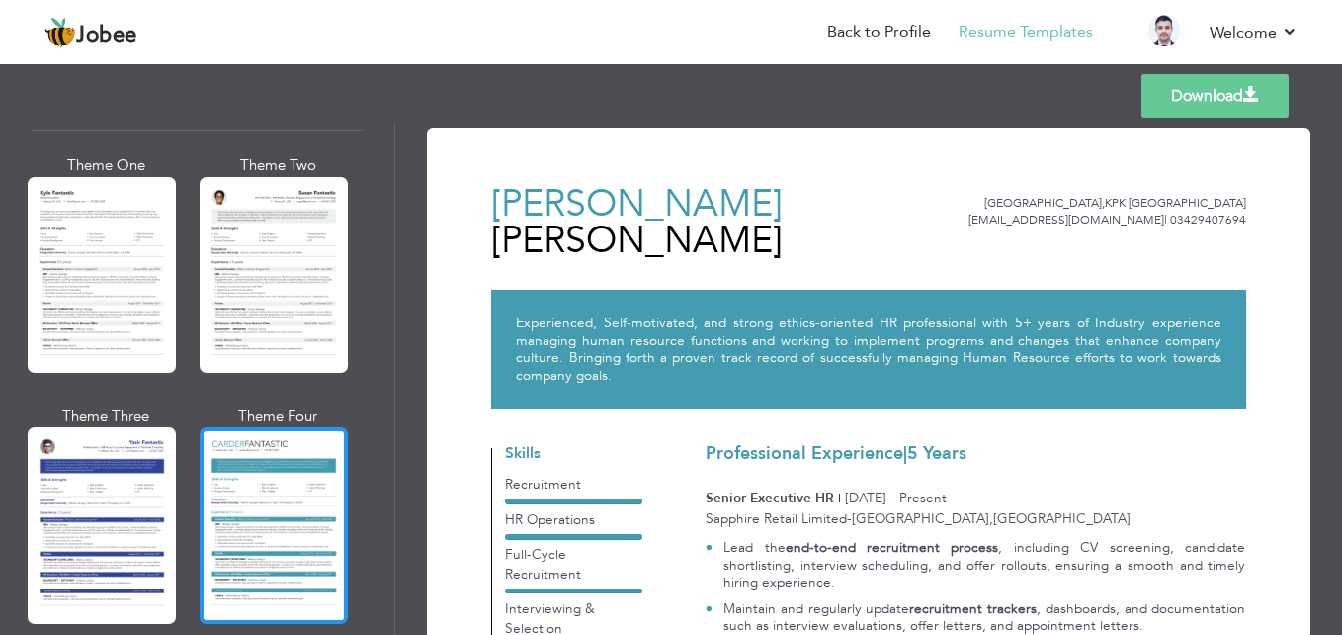
click at [246, 428] on div at bounding box center [274, 525] width 148 height 196
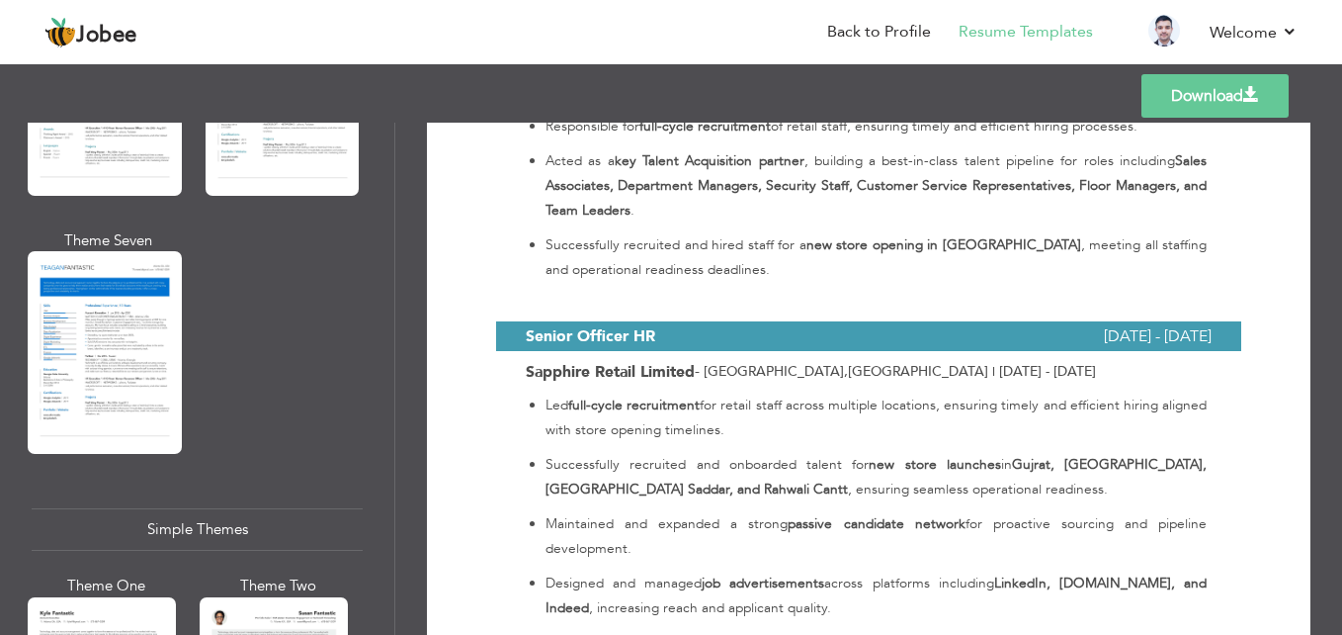
scroll to position [2925, 0]
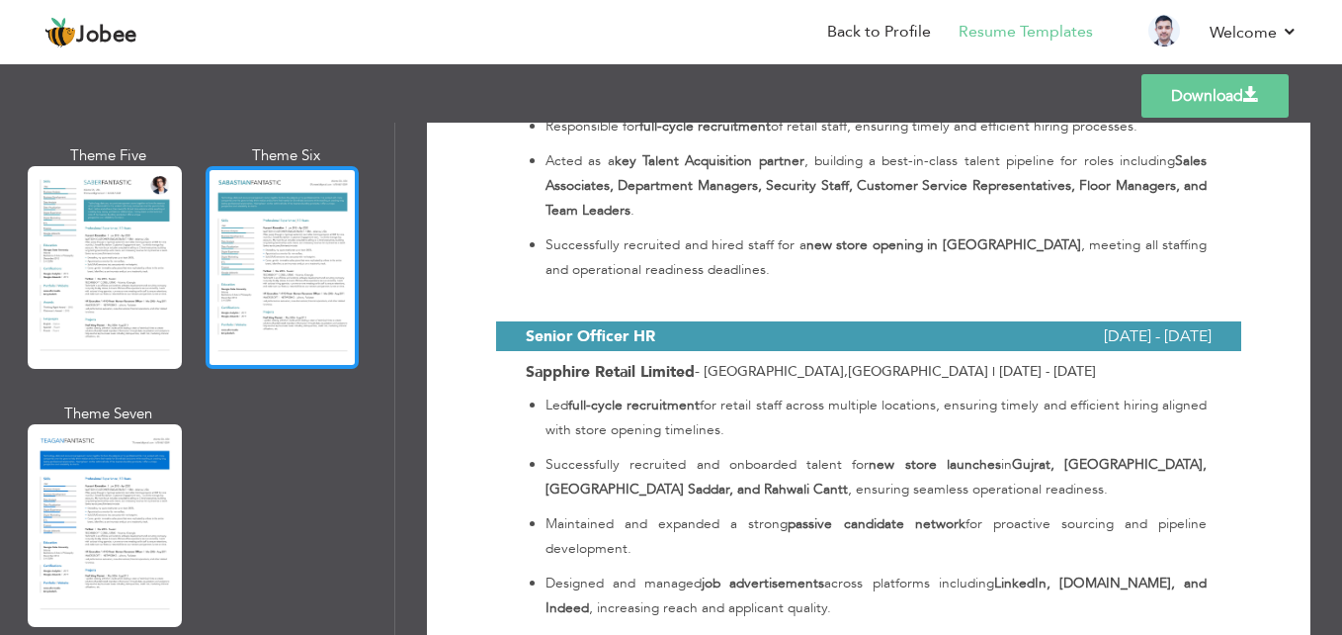
click at [253, 270] on div at bounding box center [283, 267] width 154 height 203
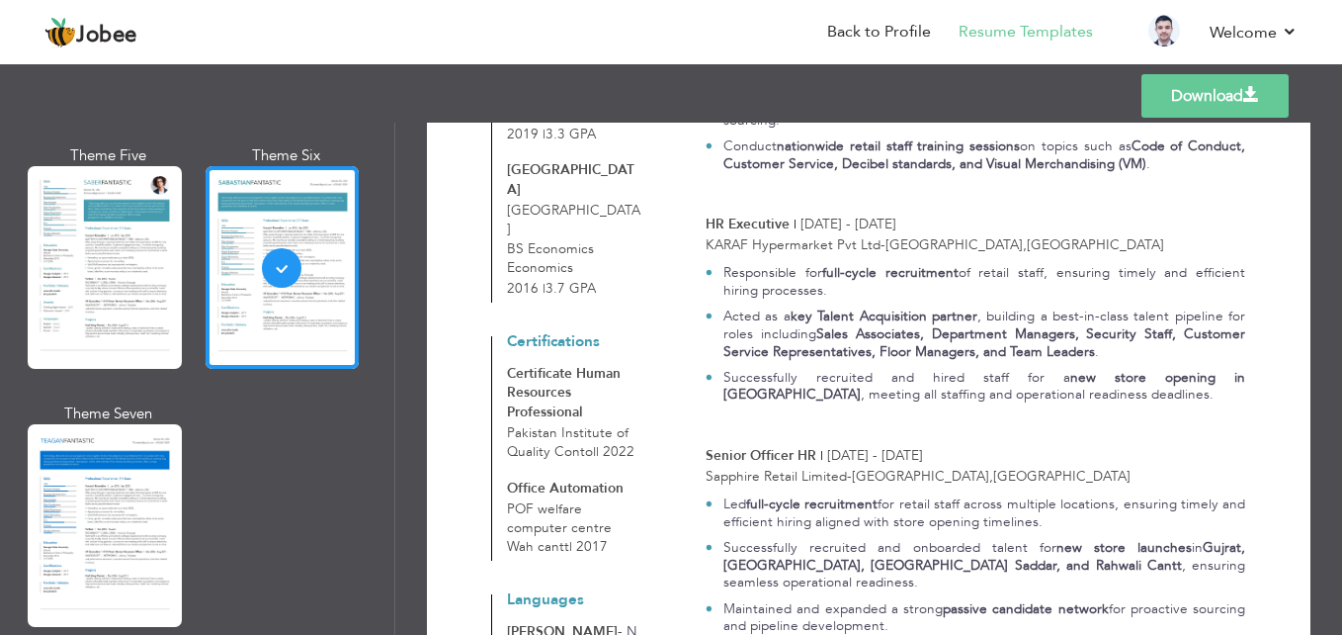
scroll to position [791, 0]
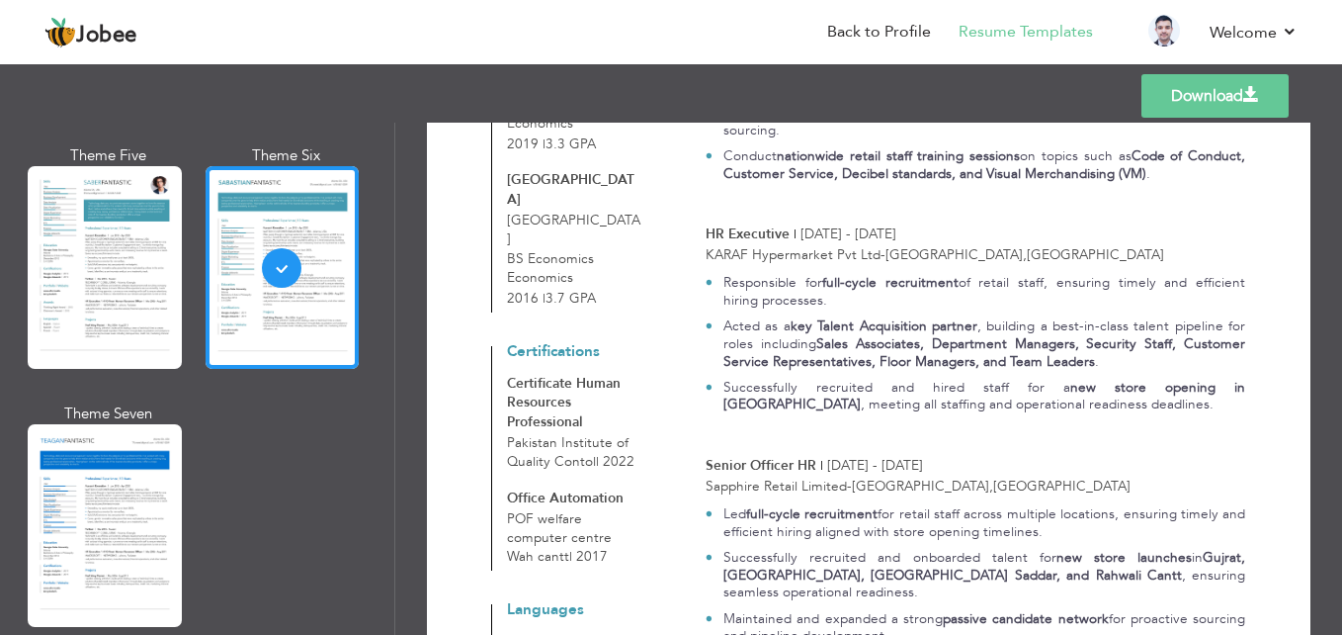
click at [138, 440] on div at bounding box center [105, 525] width 154 height 203
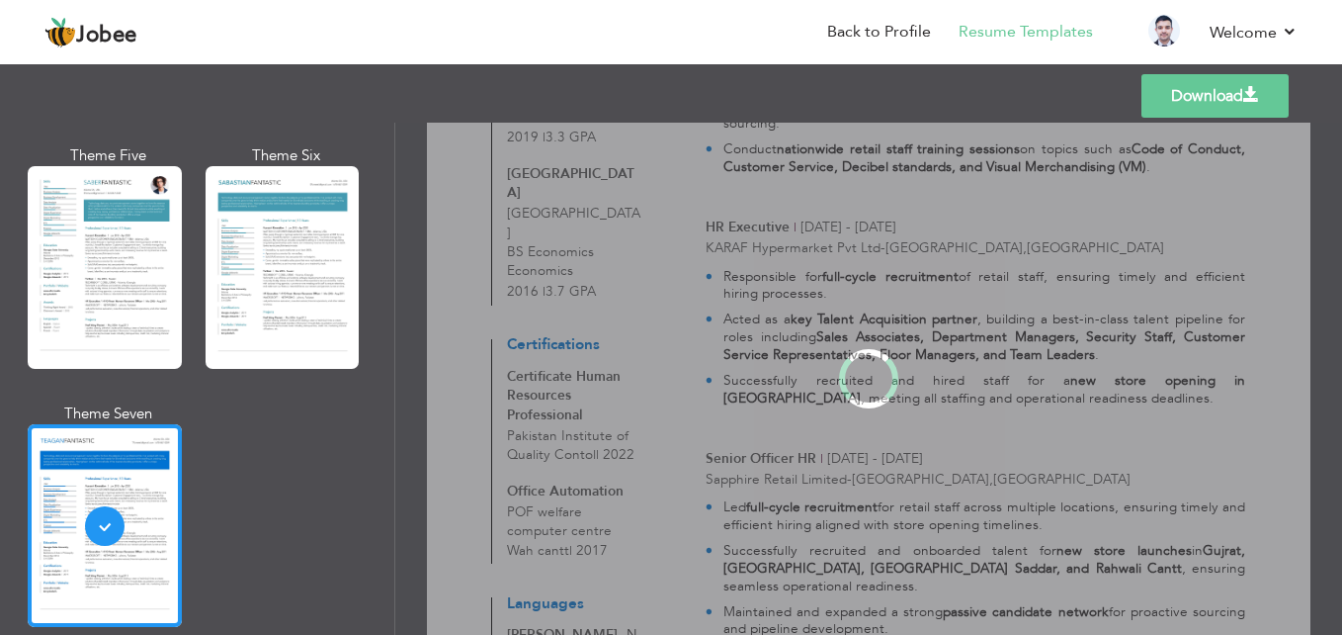
scroll to position [0, 0]
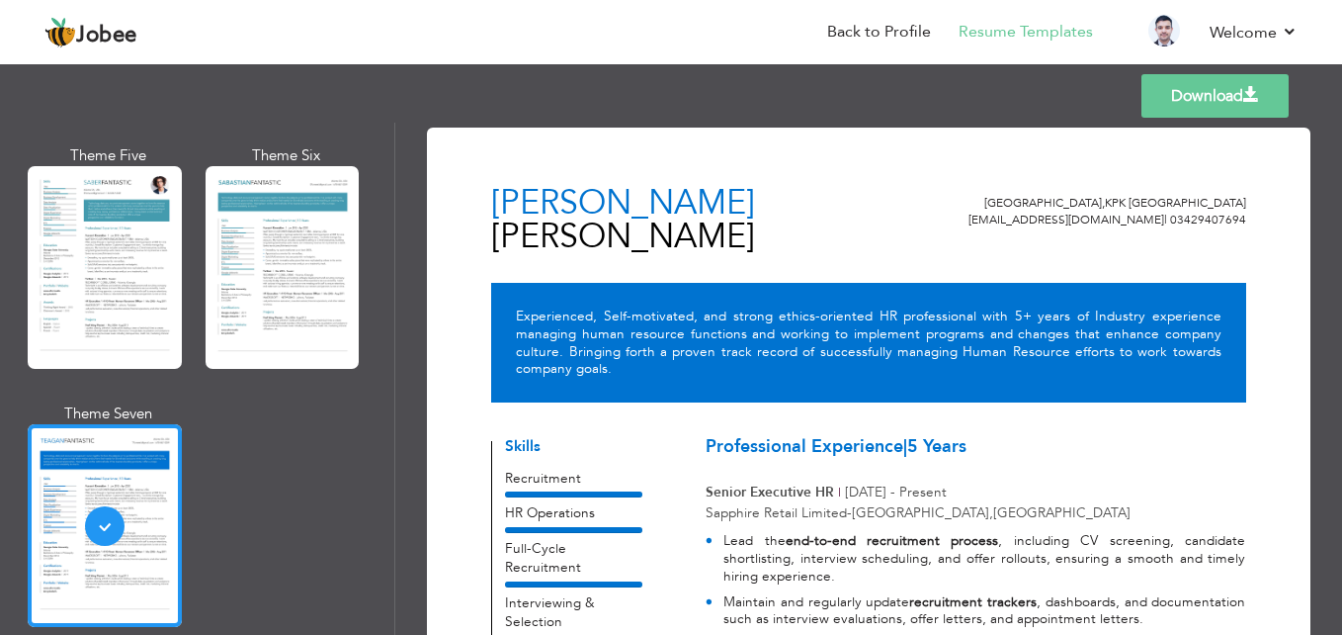
click at [124, 184] on div at bounding box center [105, 267] width 154 height 203
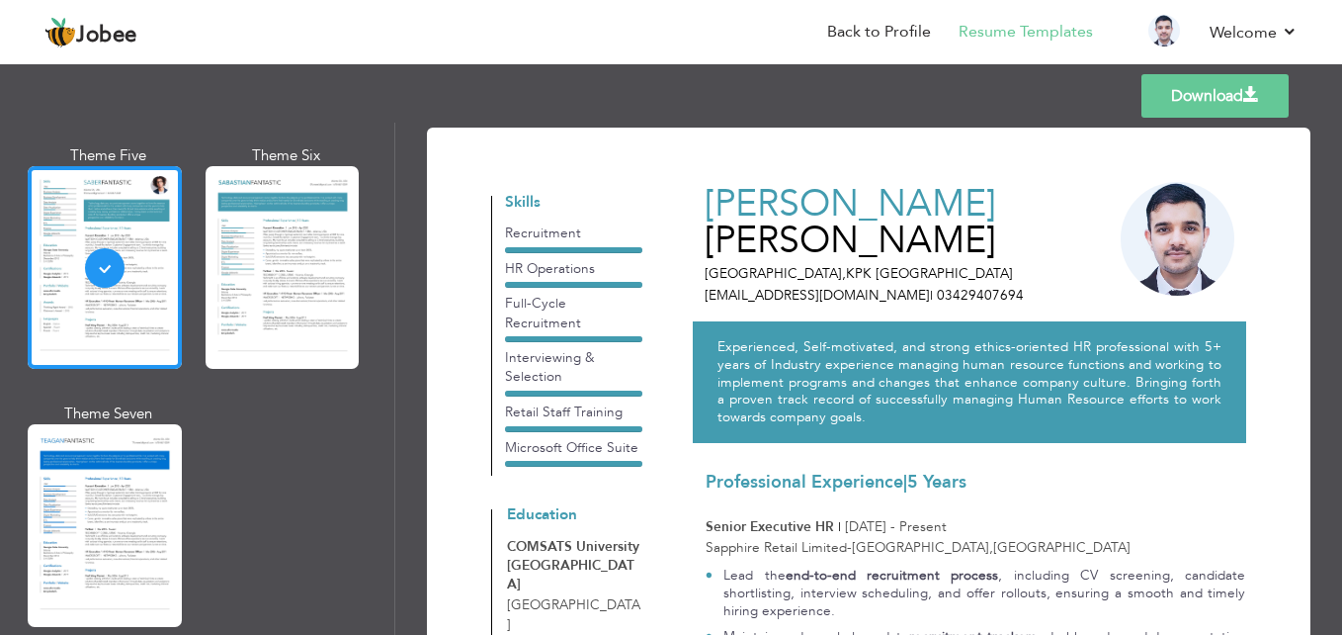
click at [236, 236] on div at bounding box center [283, 267] width 154 height 203
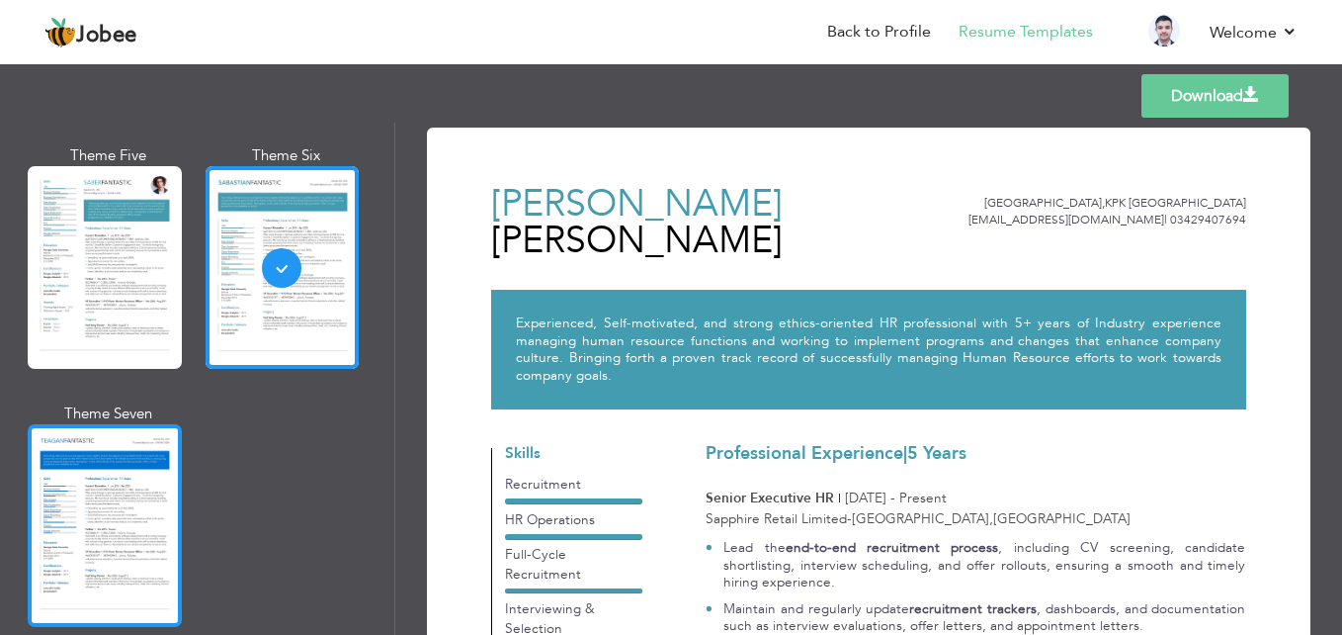
click at [143, 444] on div at bounding box center [105, 525] width 154 height 203
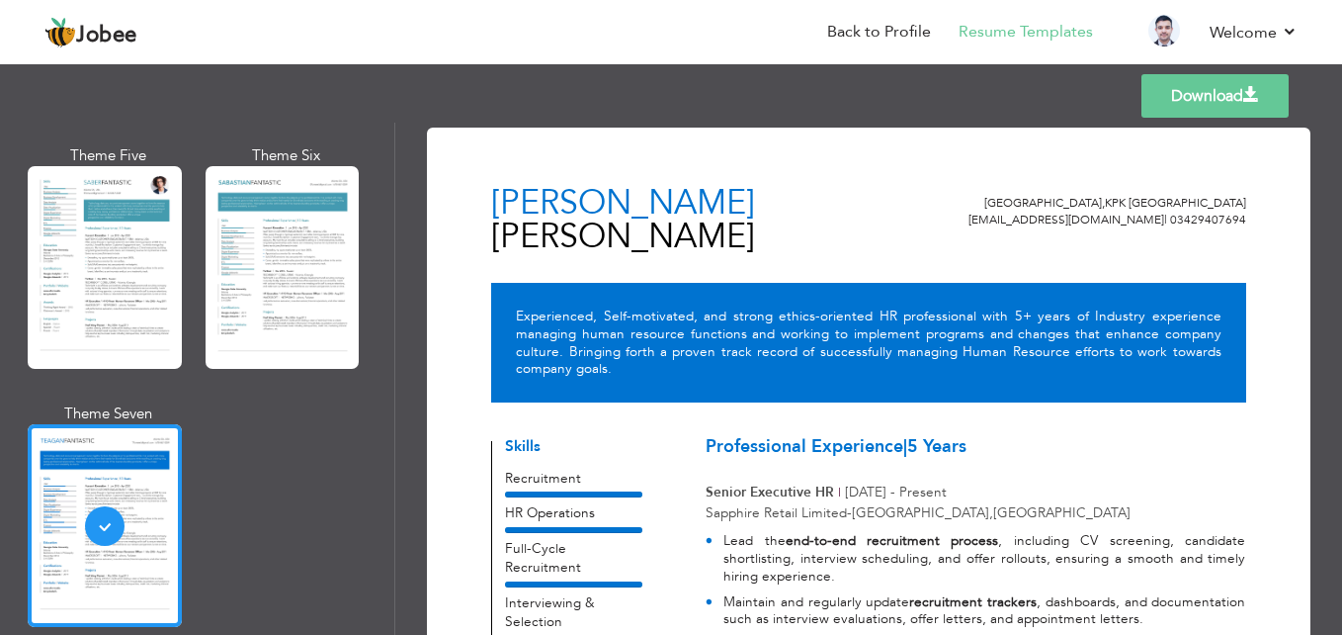
click at [1206, 106] on link "Download" at bounding box center [1215, 95] width 147 height 43
